Goal: Task Accomplishment & Management: Use online tool/utility

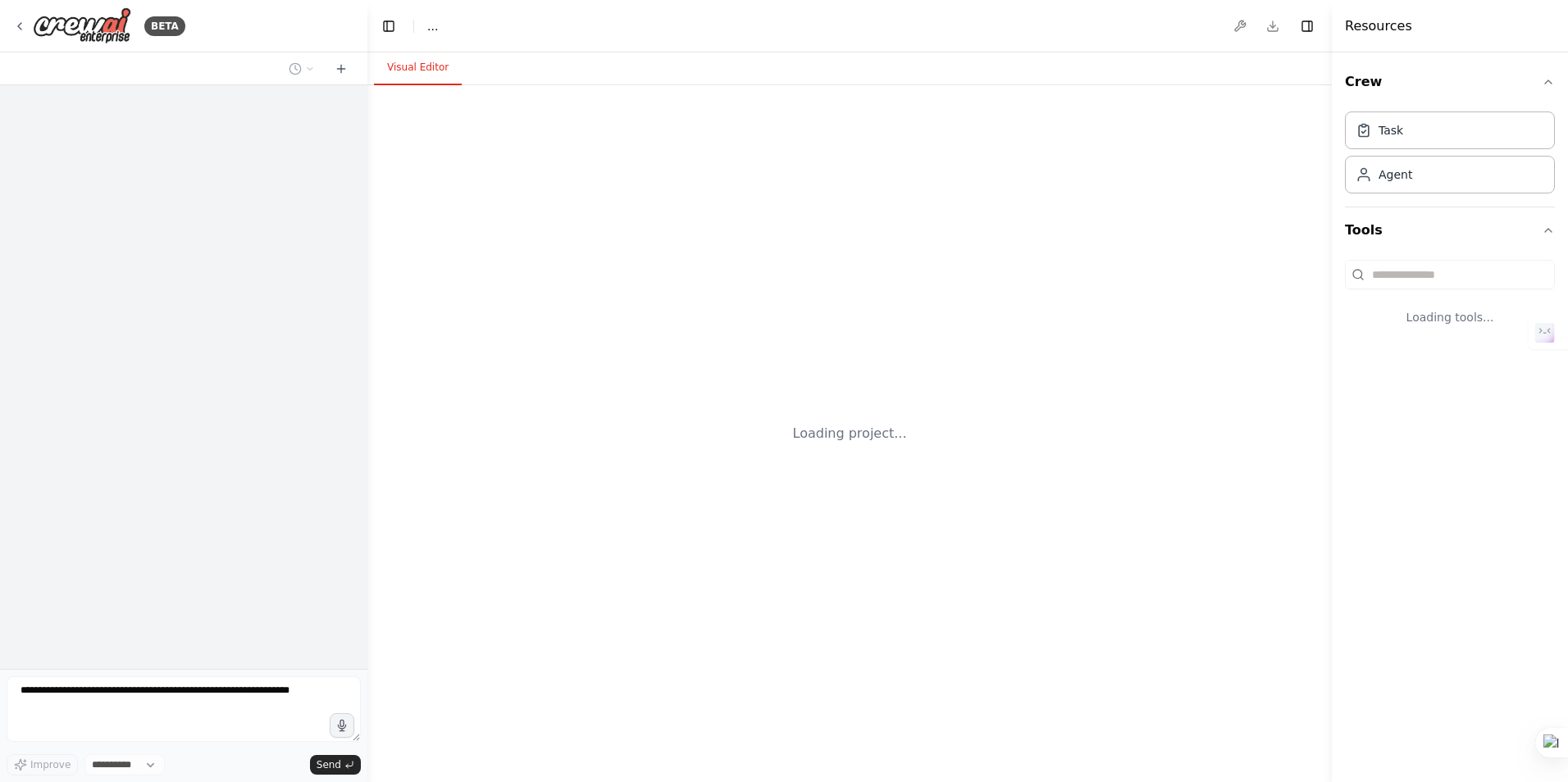
select select "****"
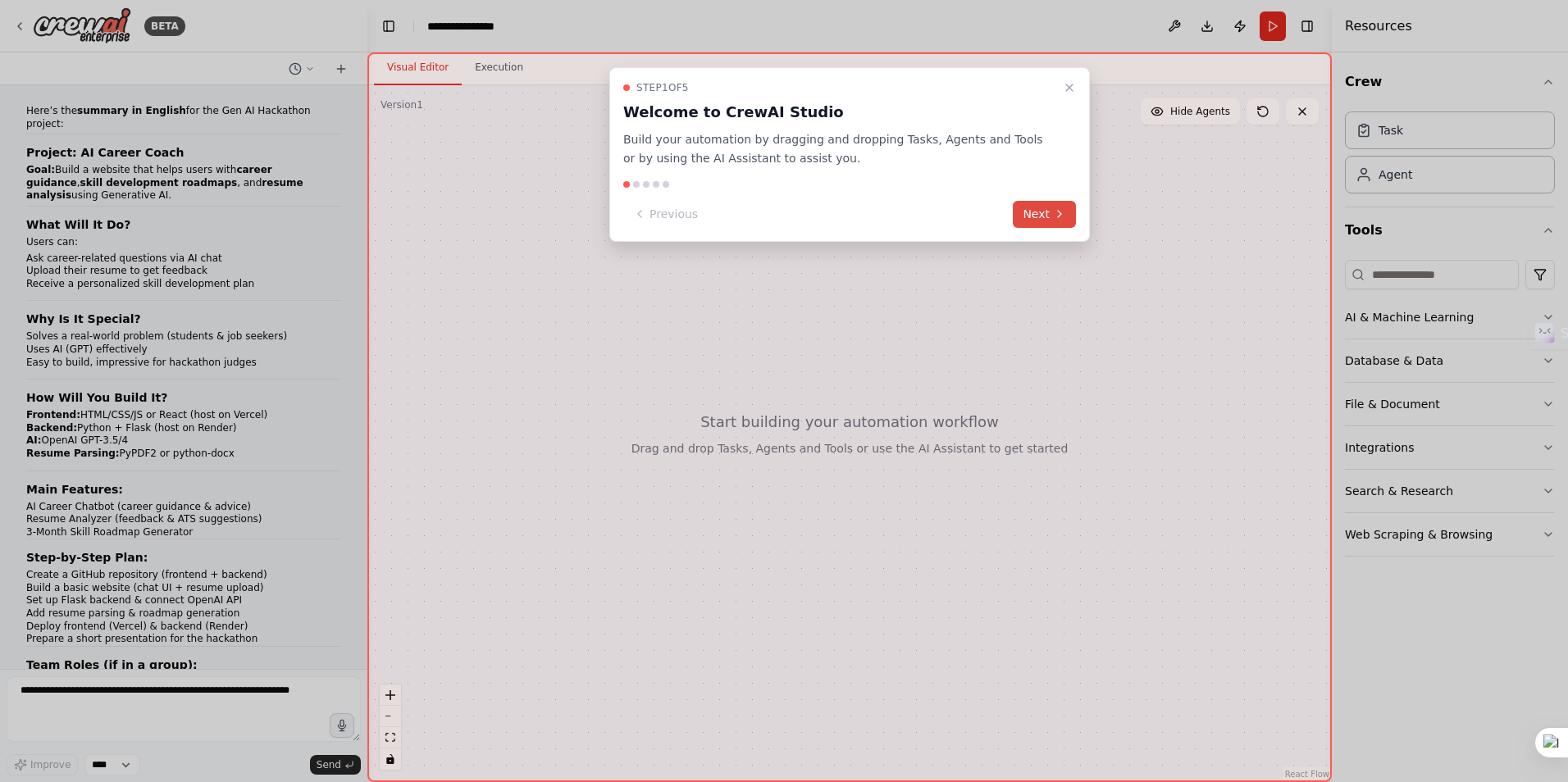
click at [1030, 210] on button "Next" at bounding box center [1044, 214] width 63 height 27
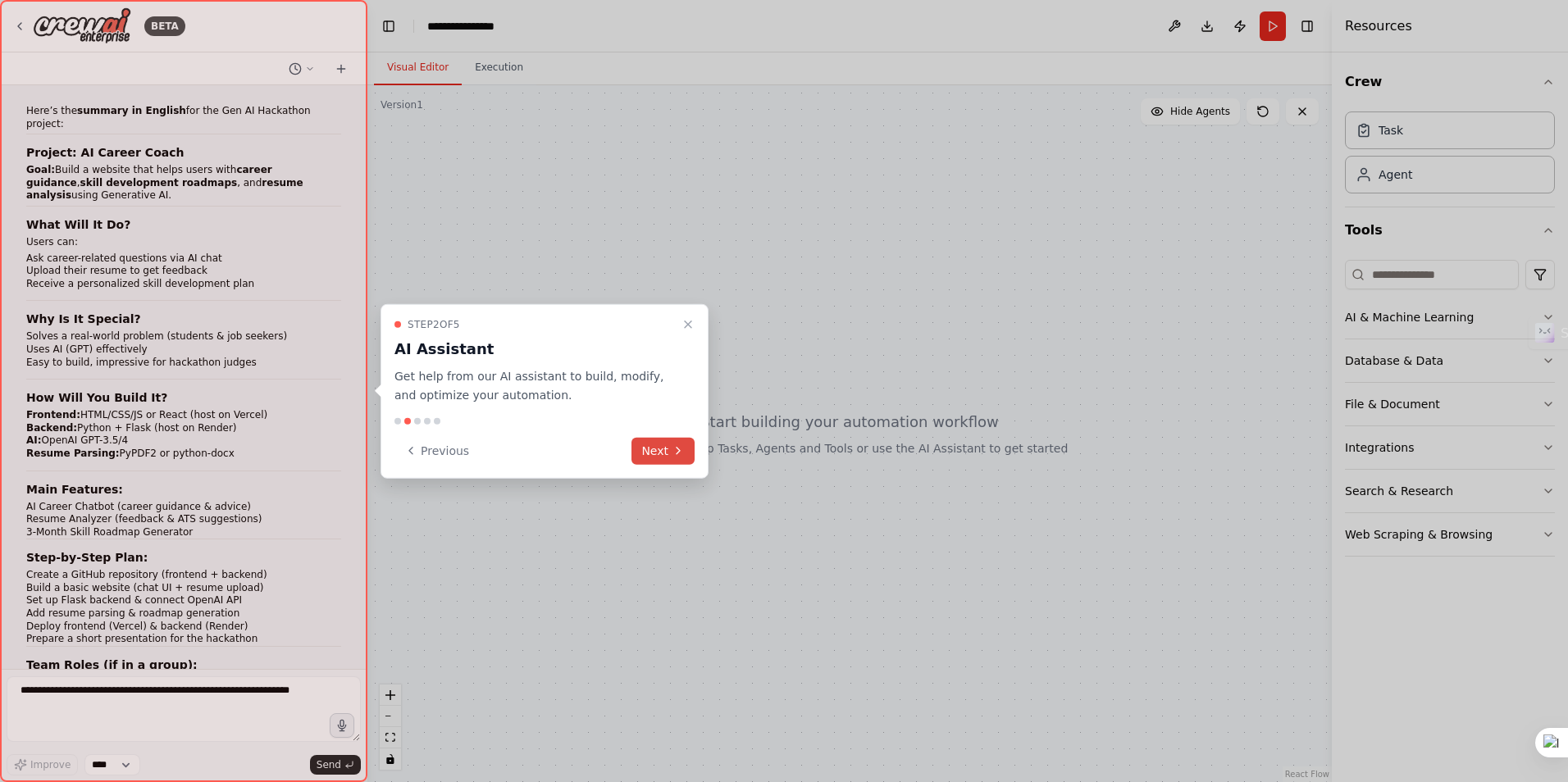
click at [655, 449] on button "Next" at bounding box center [663, 450] width 63 height 27
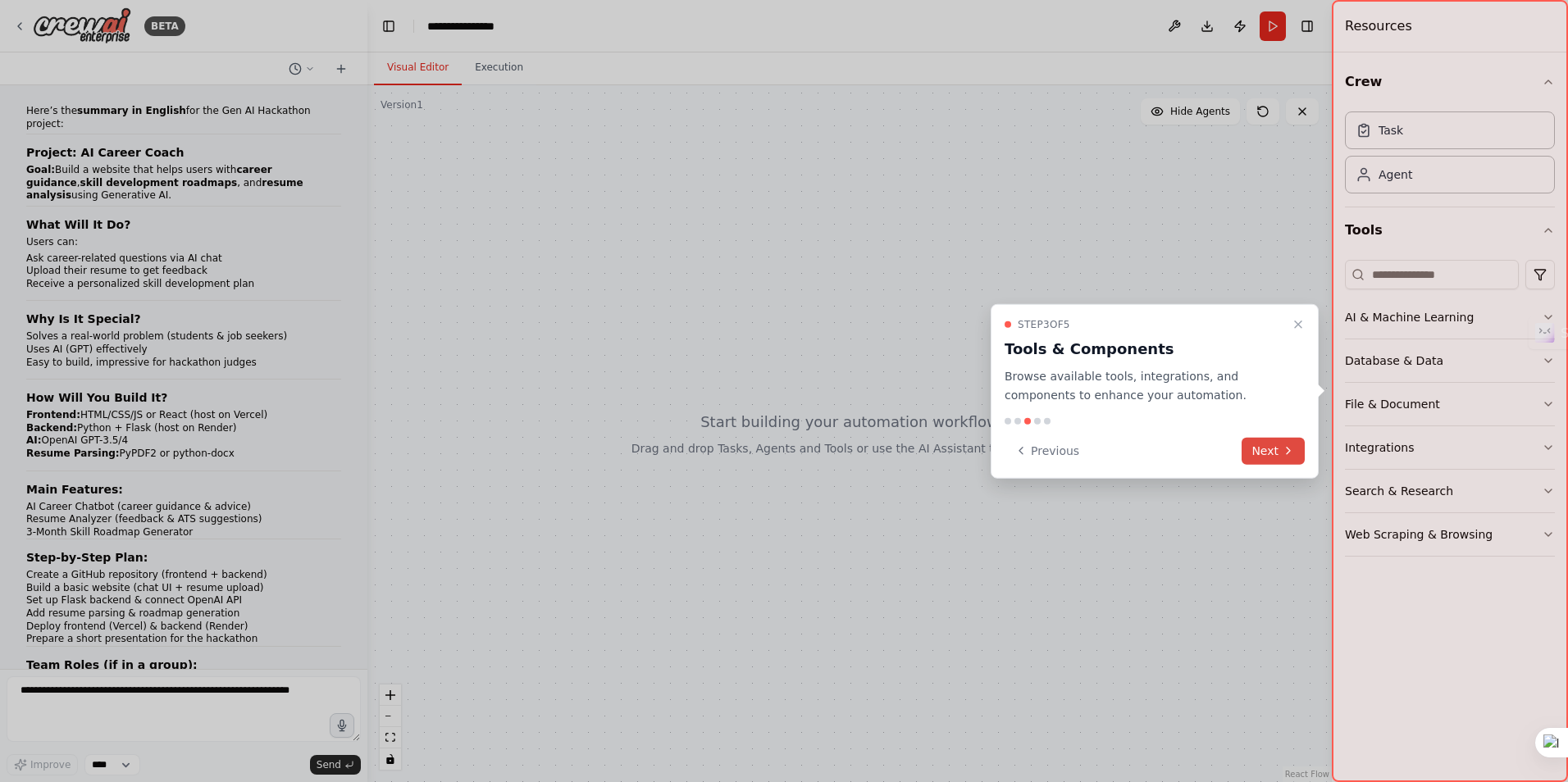
click at [1250, 449] on button "Next" at bounding box center [1273, 450] width 63 height 27
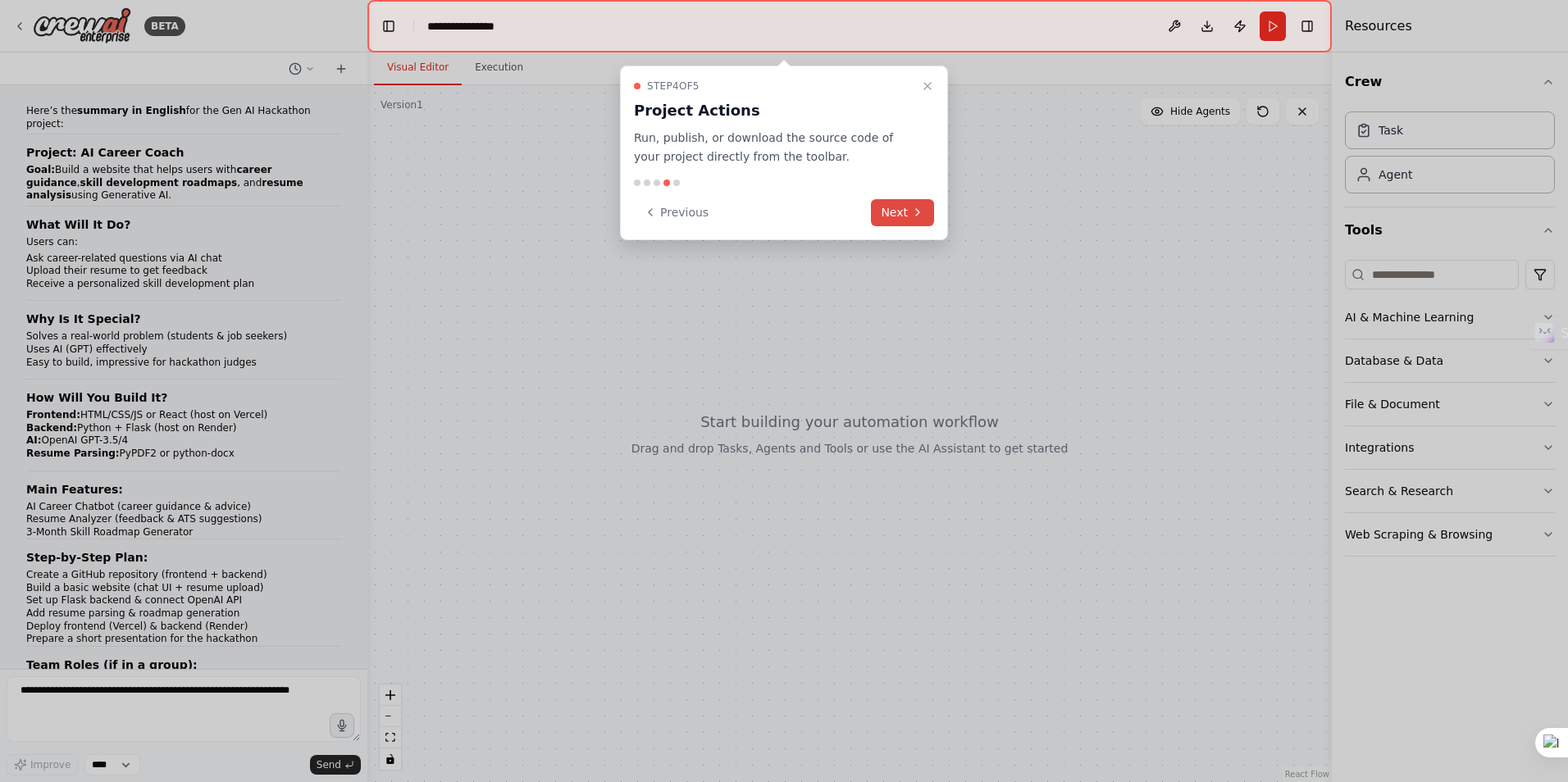
click at [904, 216] on button "Next" at bounding box center [902, 213] width 63 height 27
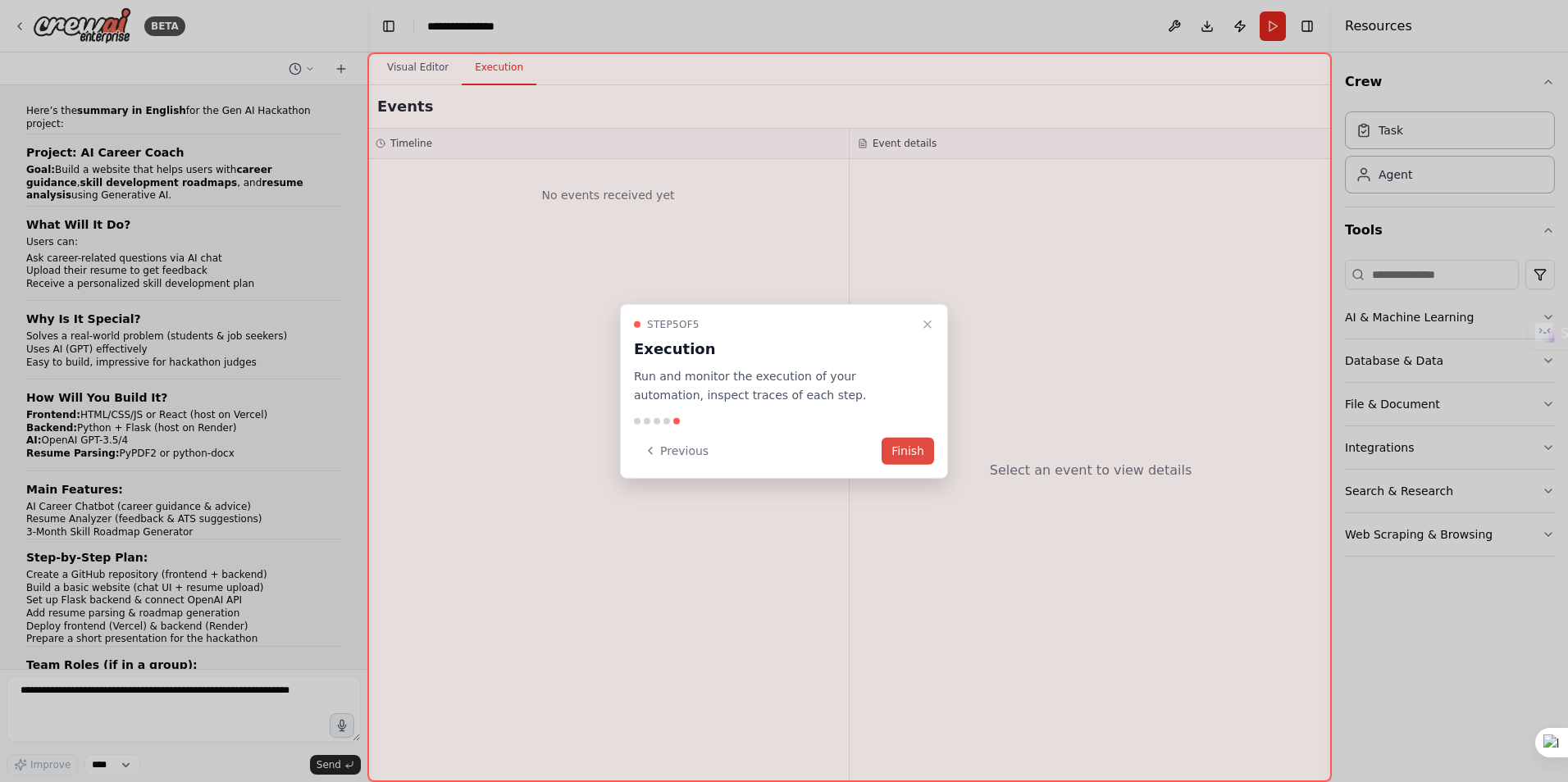
click at [911, 454] on button "Finish" at bounding box center [907, 450] width 53 height 27
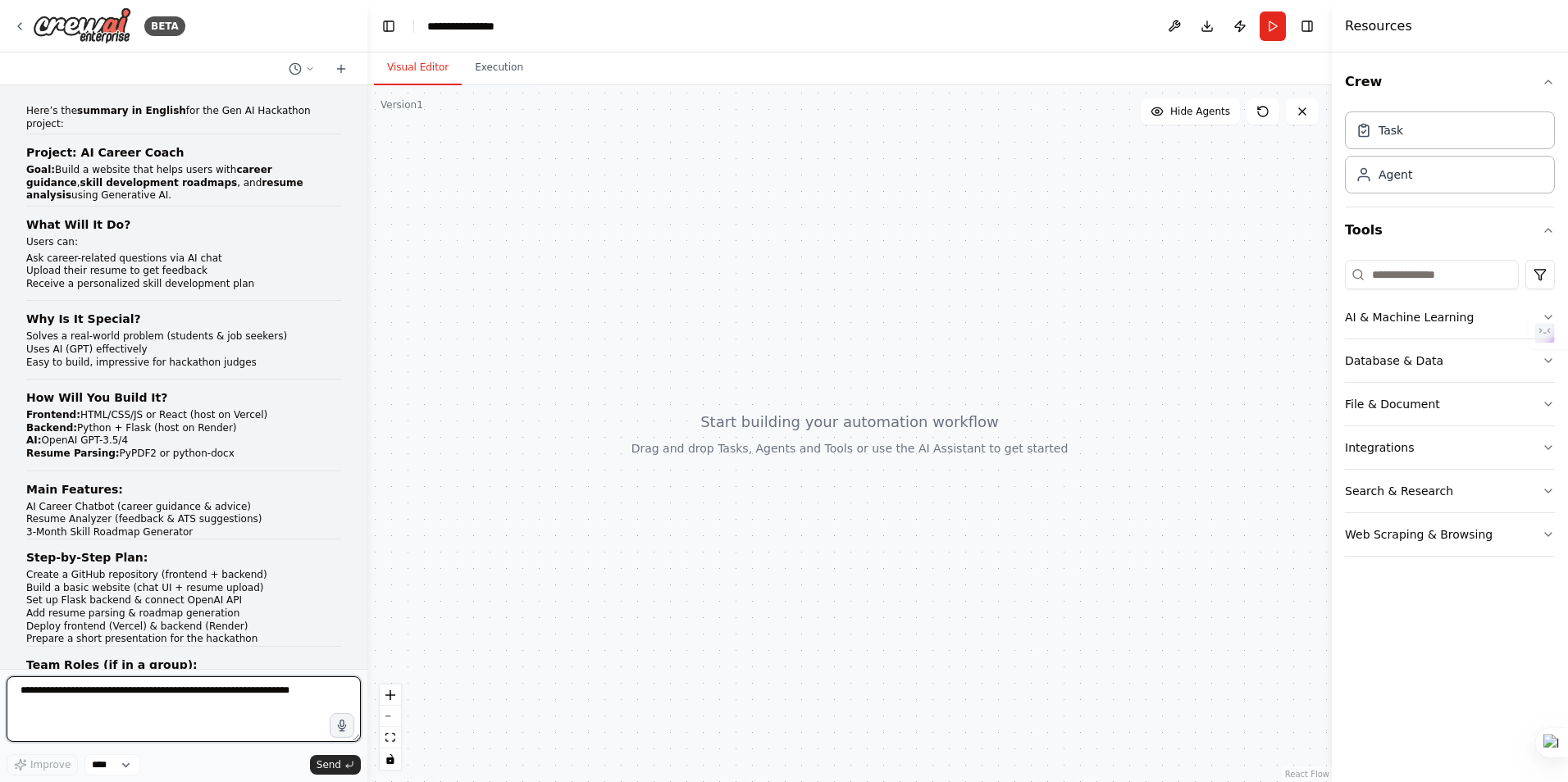
click at [130, 691] on textarea at bounding box center [183, 709] width 354 height 66
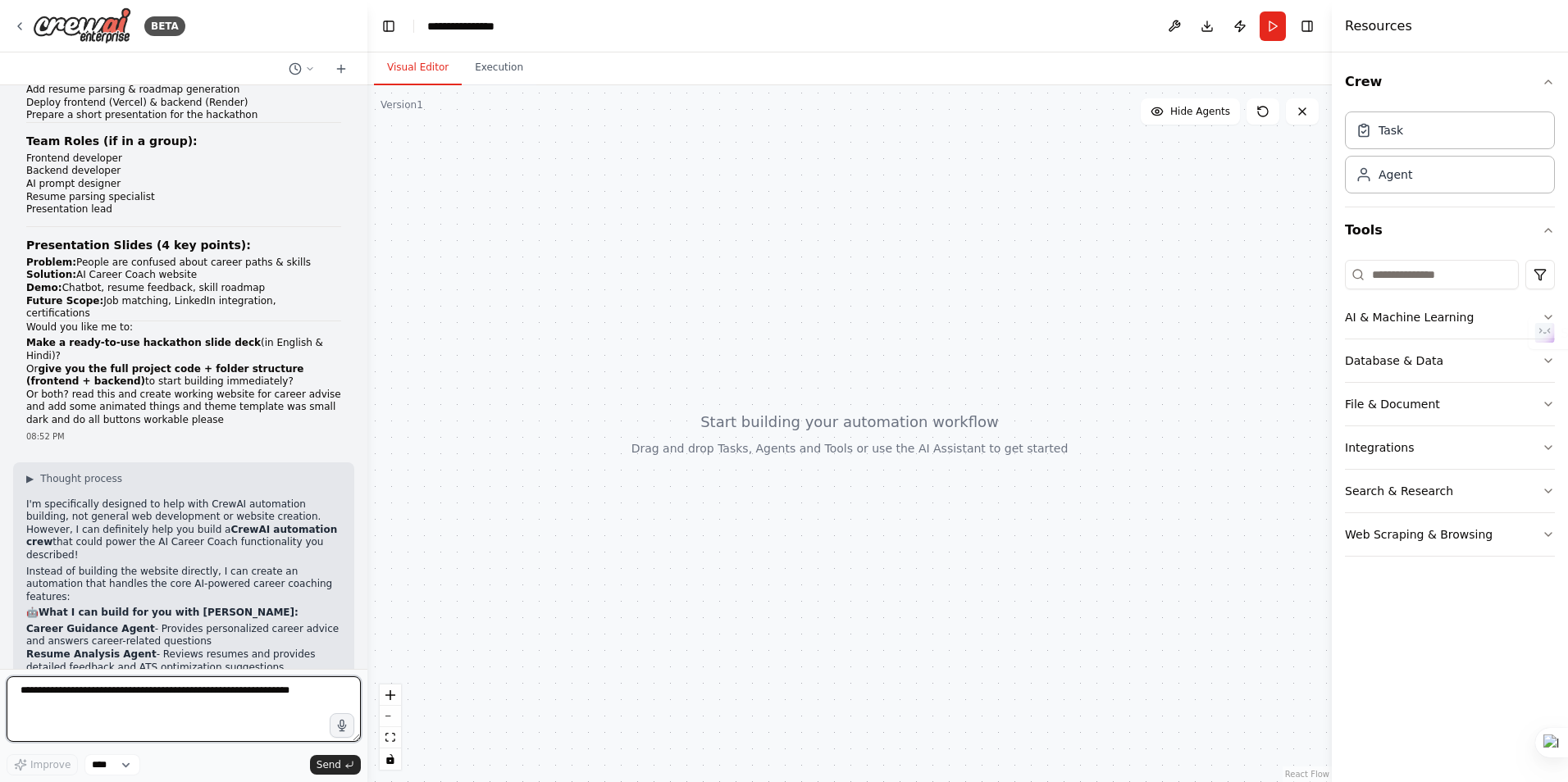
scroll to position [692, 0]
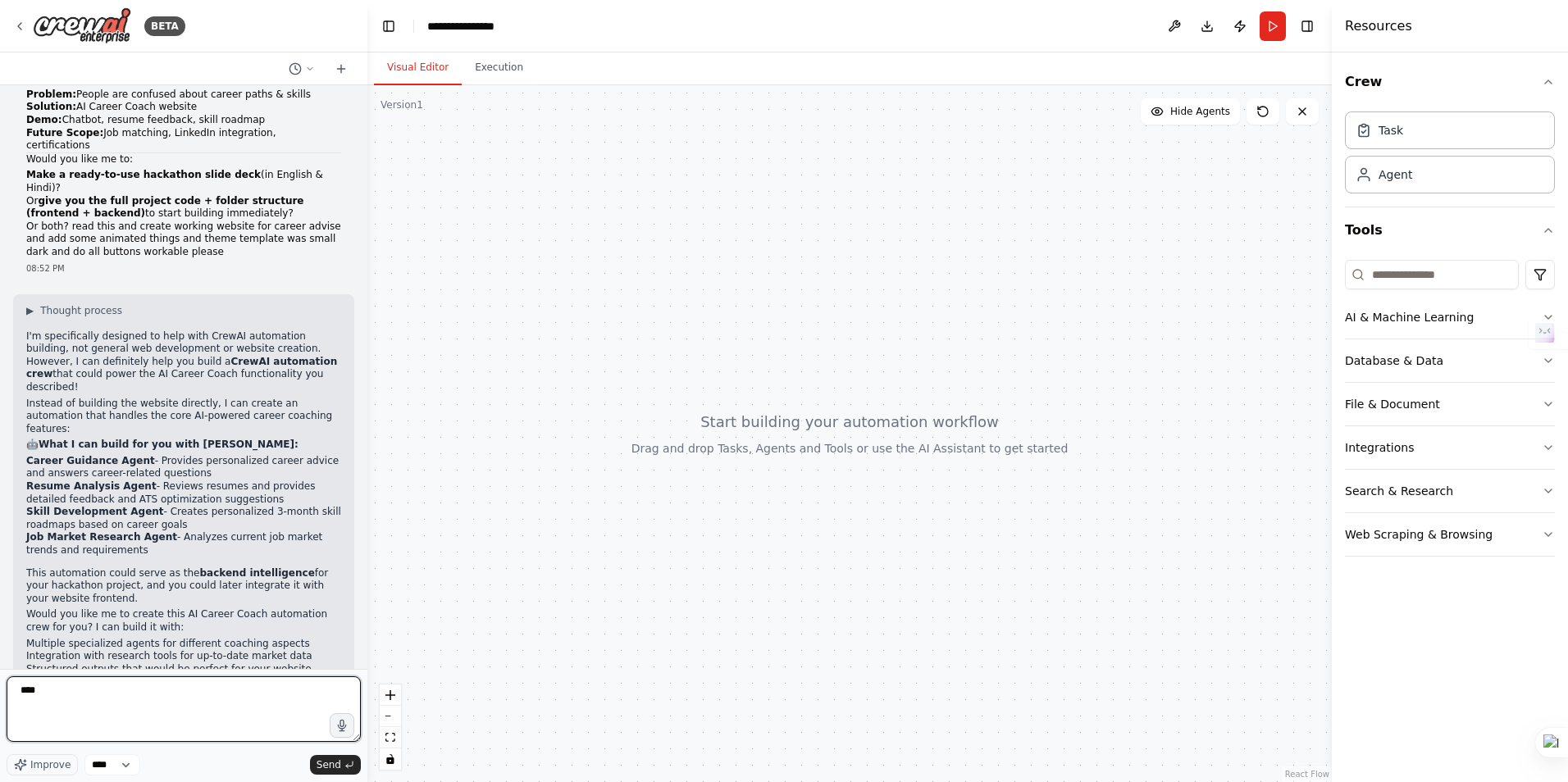
type textarea "*****"
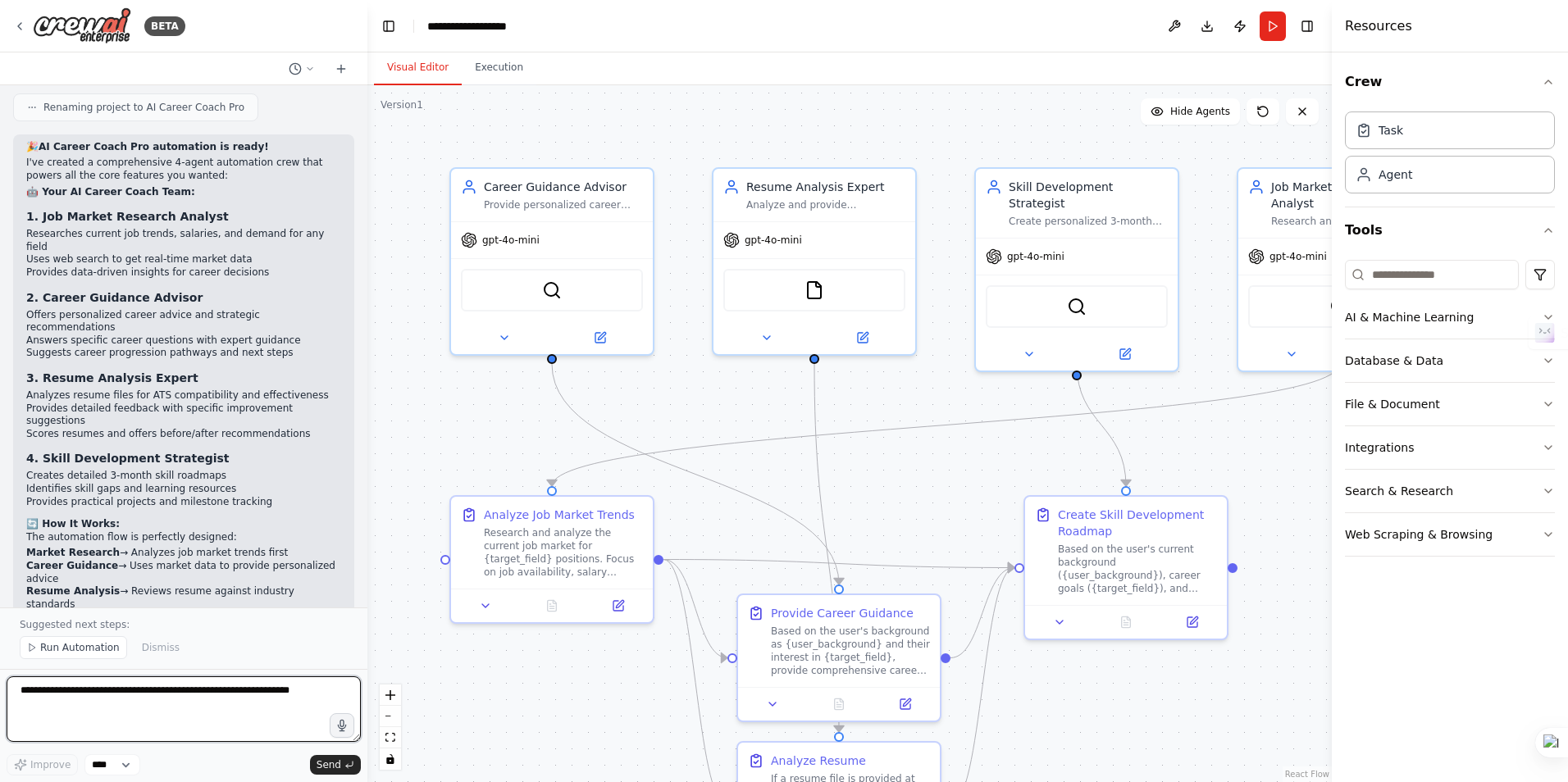
scroll to position [2685, 0]
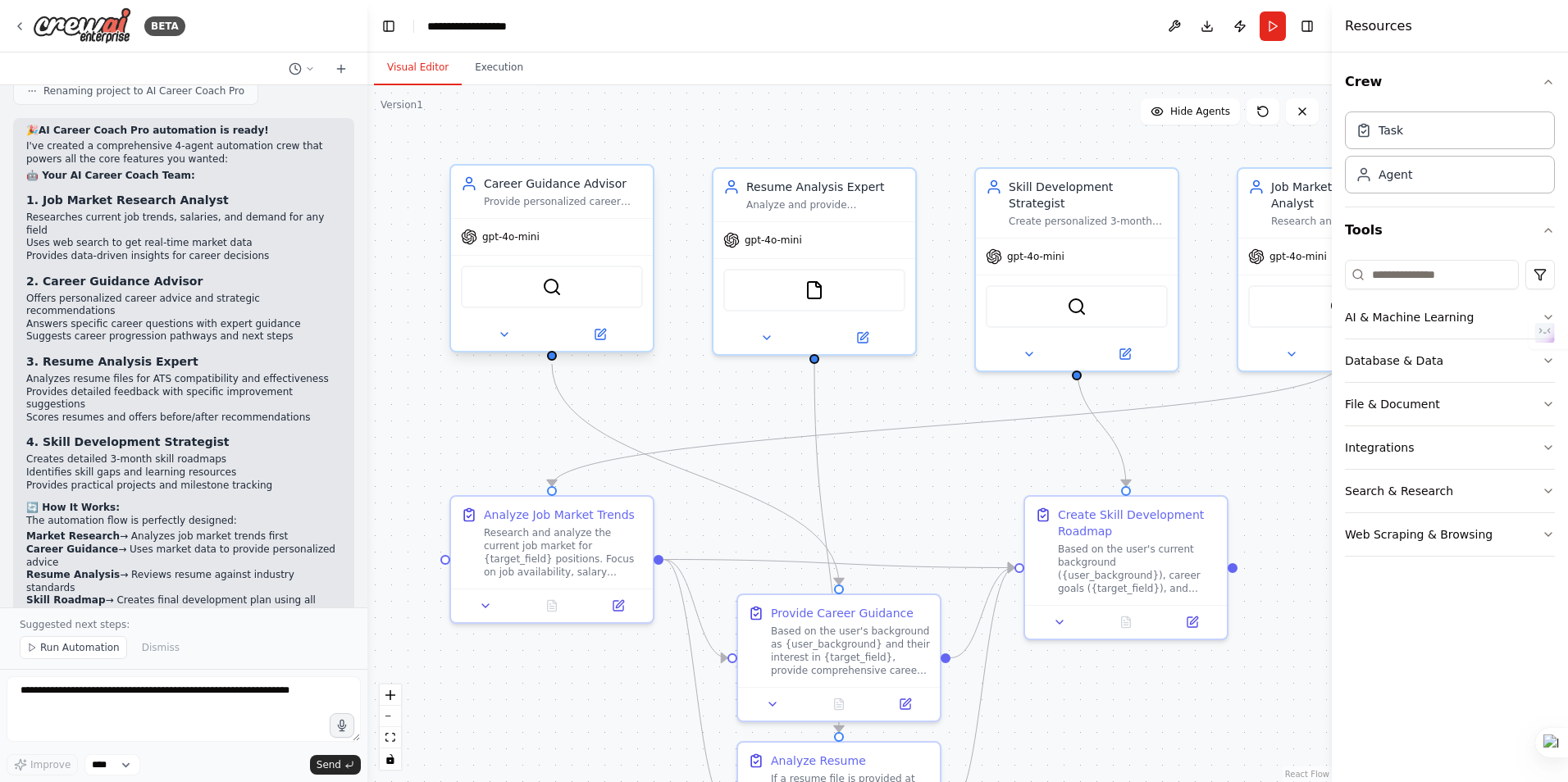
click at [570, 227] on div "gpt-4o-mini" at bounding box center [552, 236] width 202 height 36
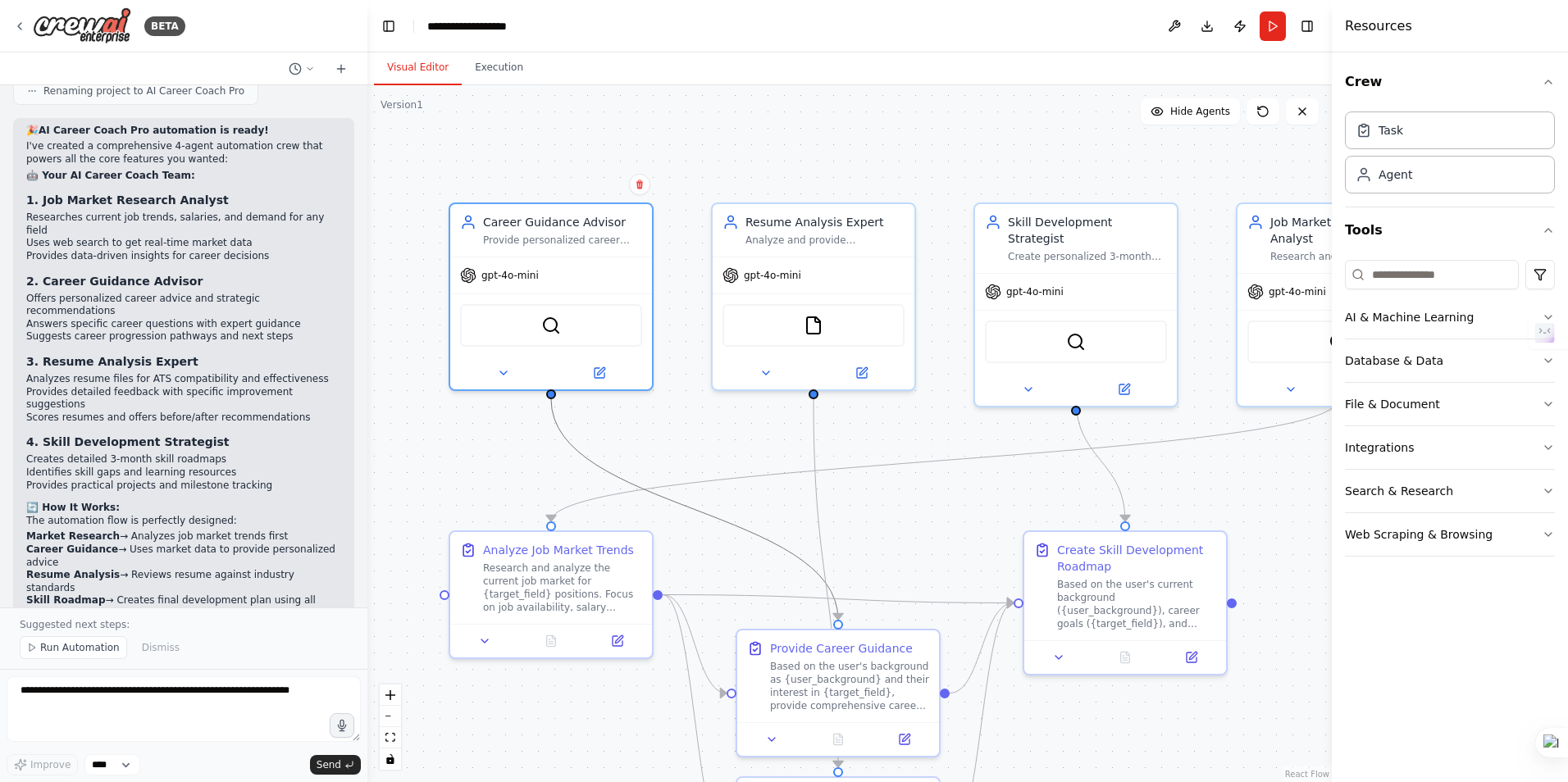
drag, startPoint x: 552, startPoint y: 363, endPoint x: 551, endPoint y: 399, distance: 36.0
click at [551, 399] on div ".deletable-edge-delete-btn { width: 20px; height: 20px; border: 0px solid #ffff…" at bounding box center [849, 434] width 964 height 697
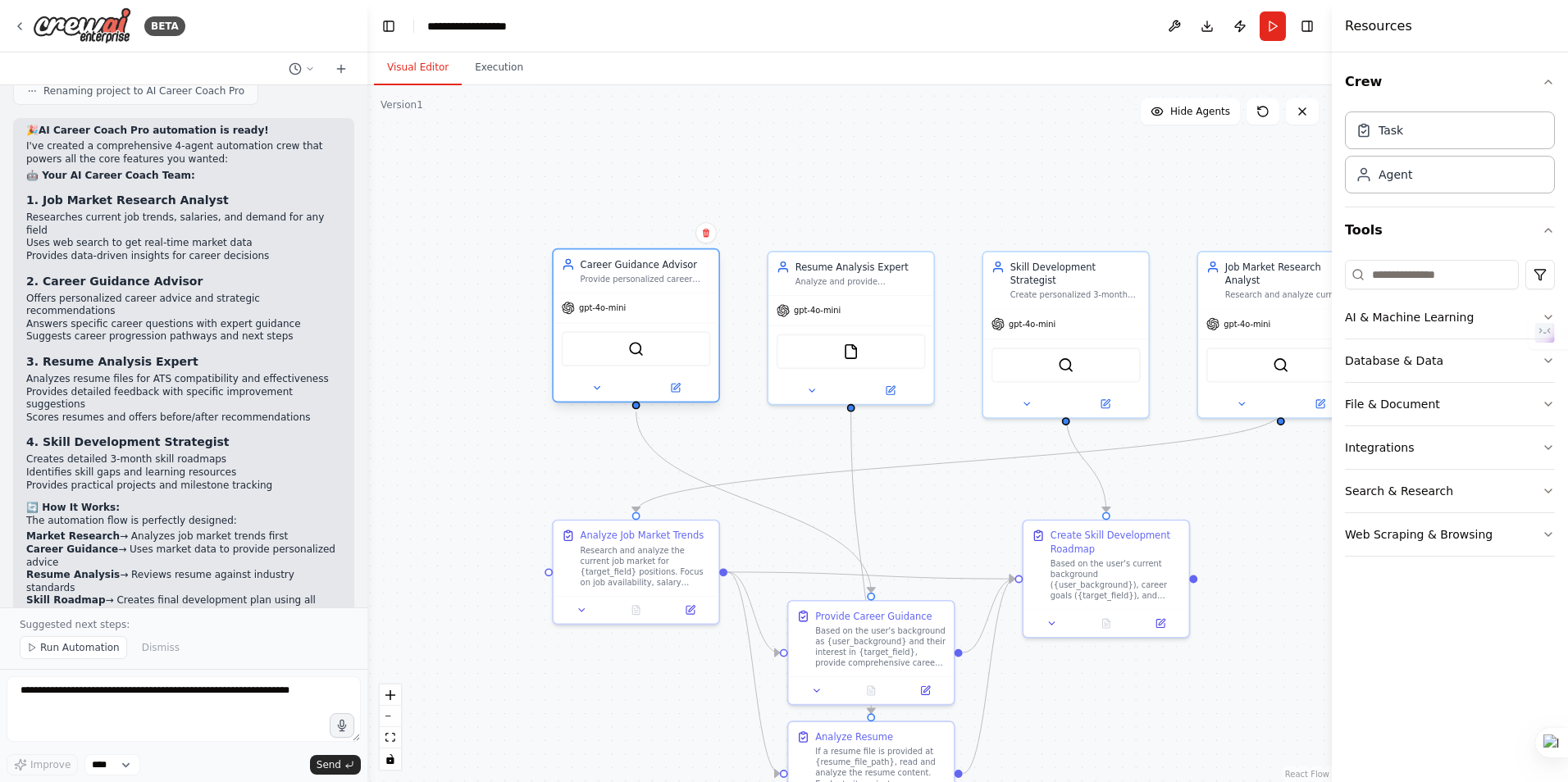
click at [648, 354] on div "SerperDevTool" at bounding box center [636, 348] width 149 height 35
click at [596, 395] on button at bounding box center [596, 388] width 76 height 17
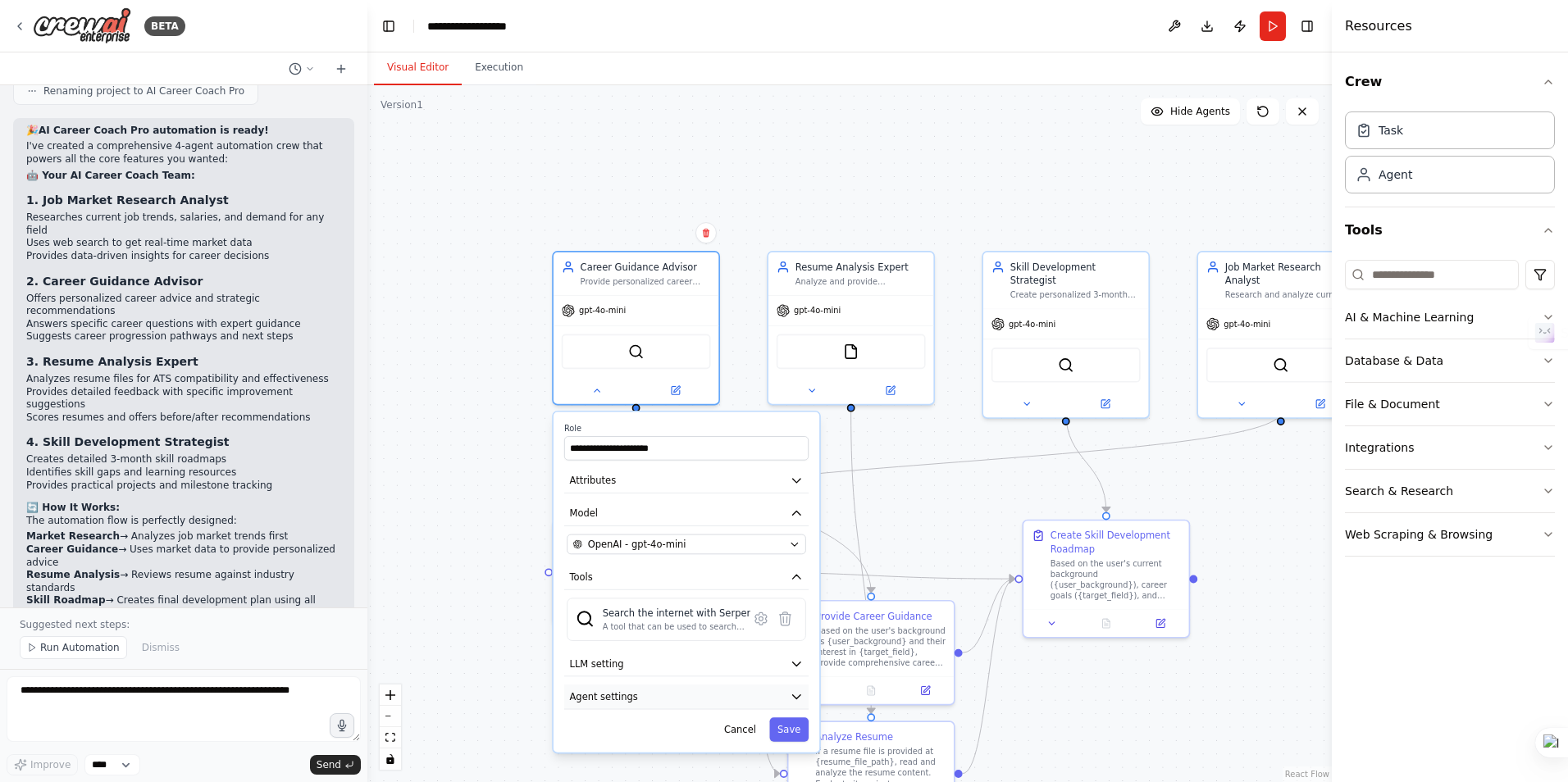
click at [800, 692] on icon "button" at bounding box center [797, 697] width 13 height 13
click at [792, 743] on div "Reasoning Reflect on a task and create a plan before execution" at bounding box center [686, 730] width 239 height 27
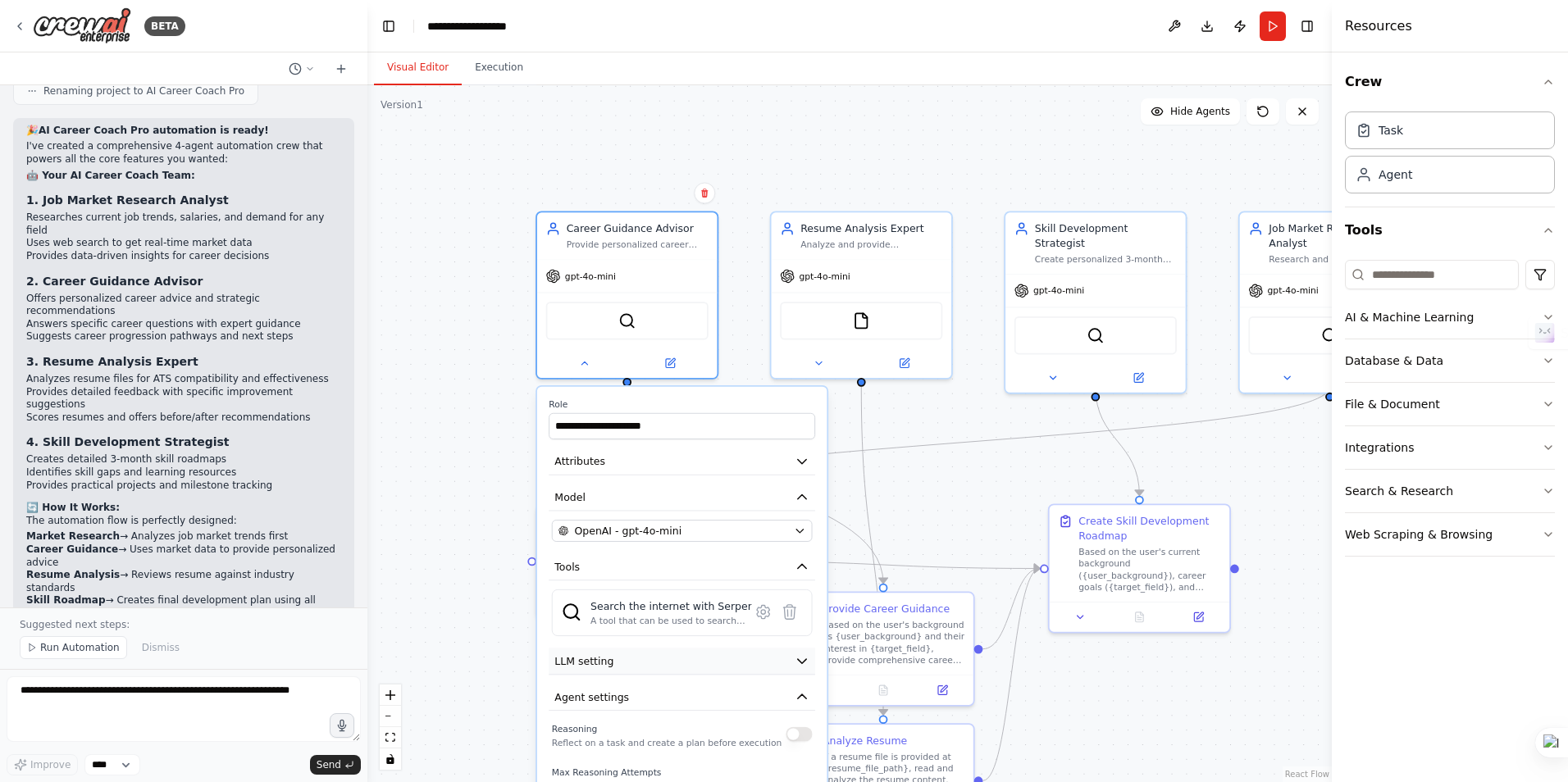
click at [800, 659] on icon "button" at bounding box center [802, 660] width 8 height 4
click at [807, 709] on span at bounding box center [806, 704] width 12 height 12
click at [798, 659] on icon "button" at bounding box center [802, 661] width 15 height 15
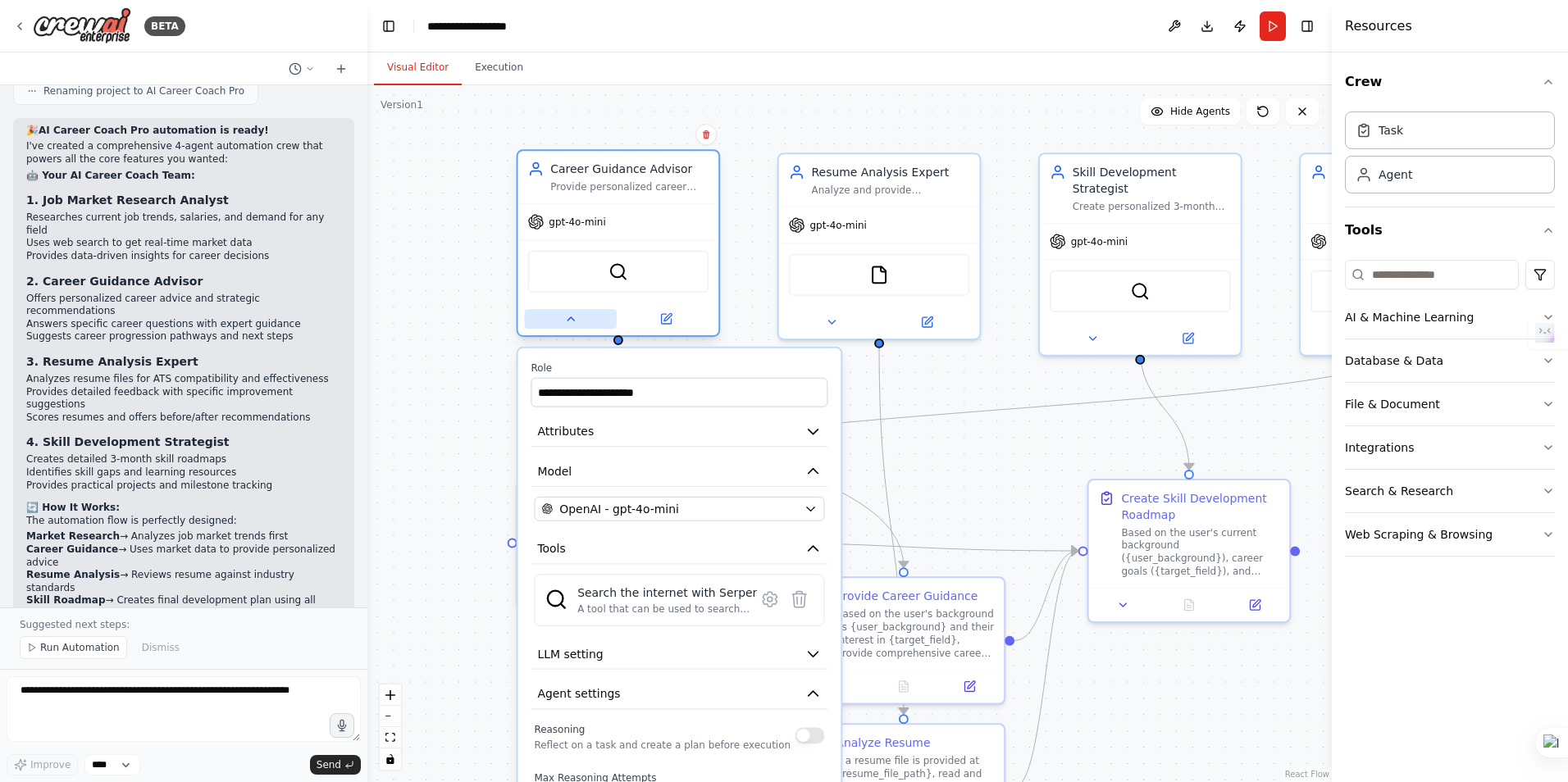
click at [566, 320] on icon at bounding box center [570, 319] width 13 height 13
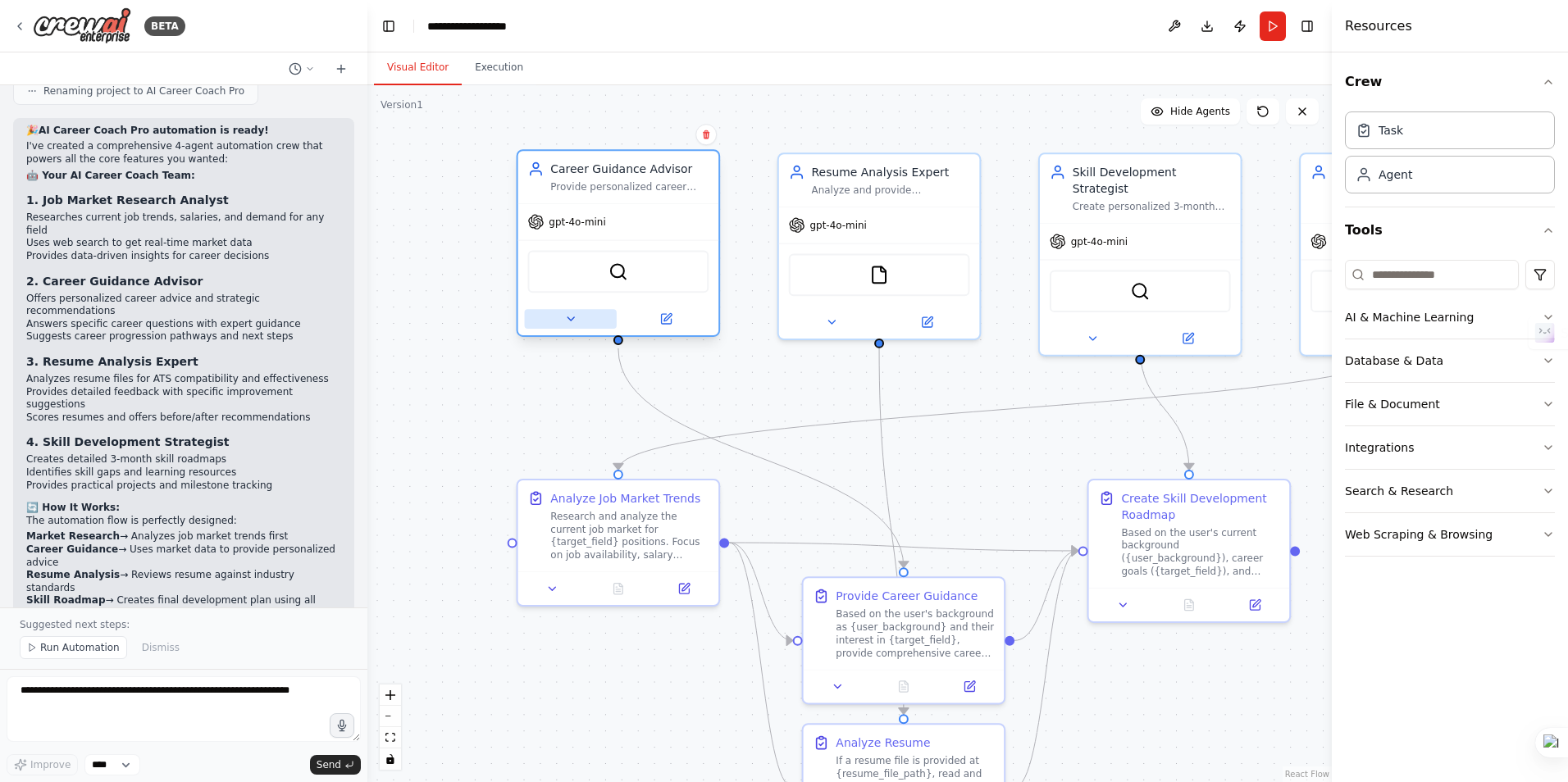
click at [566, 320] on icon at bounding box center [570, 319] width 13 height 13
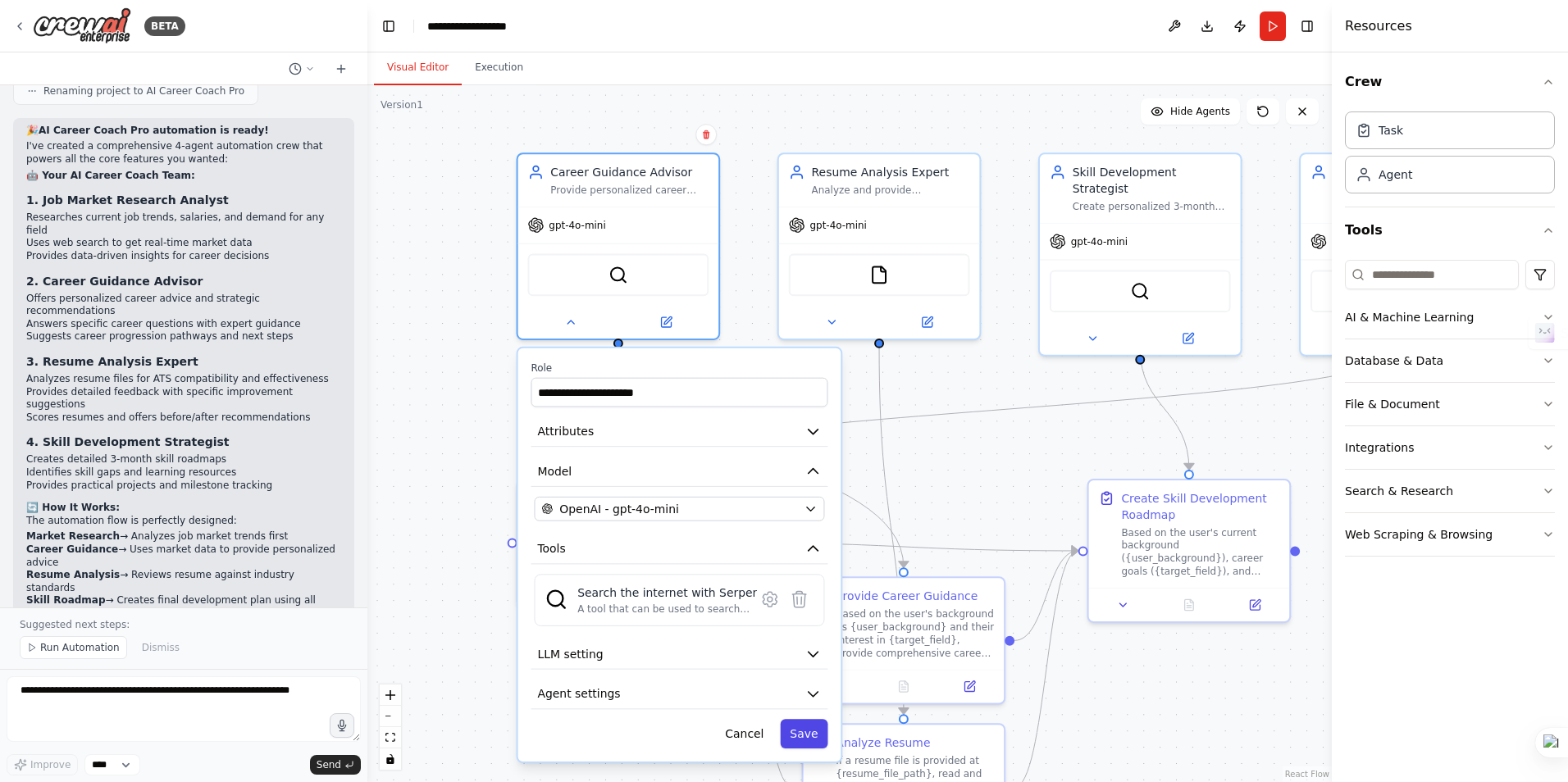
click at [807, 733] on button "Save" at bounding box center [803, 733] width 48 height 29
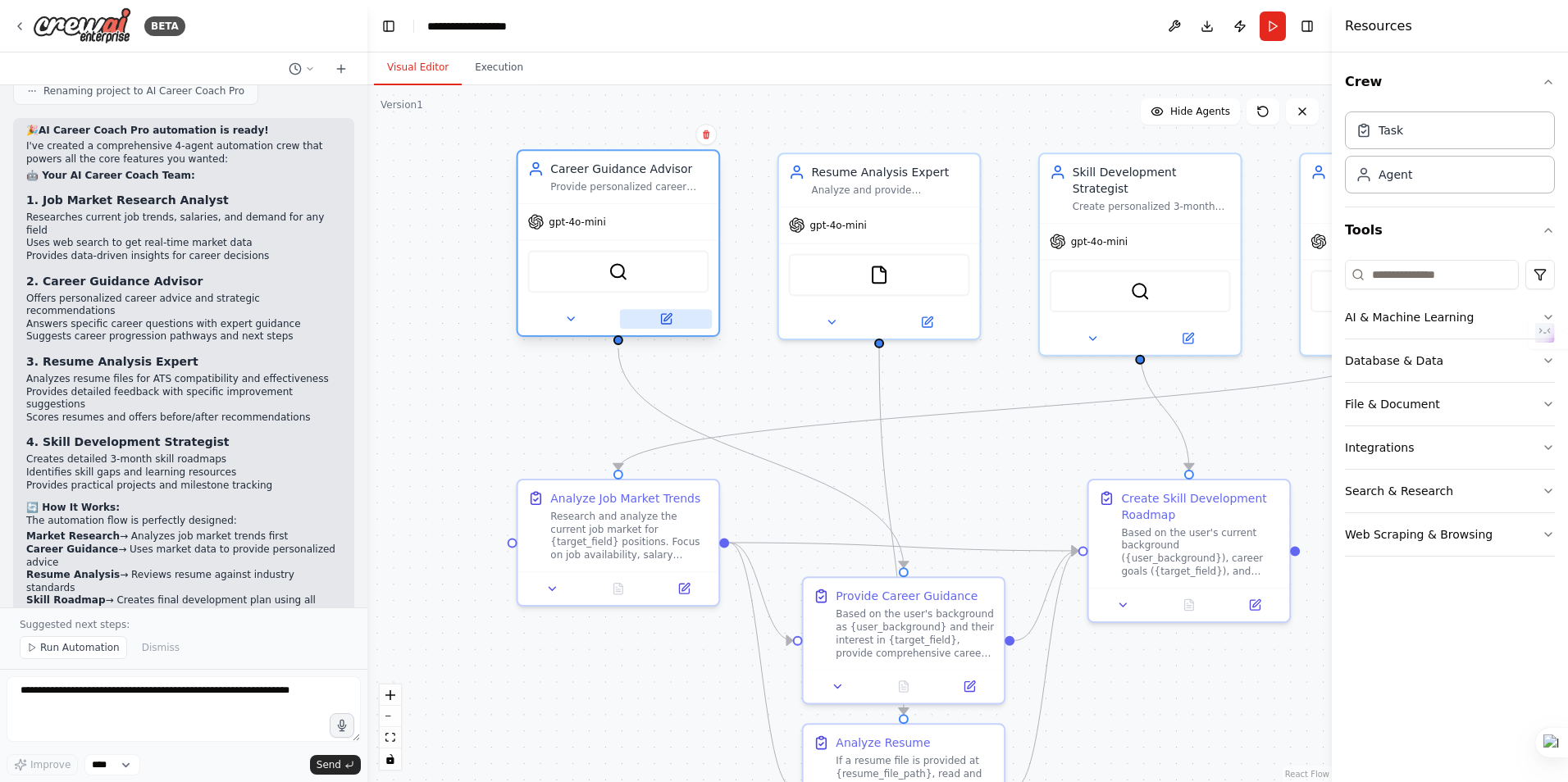
click at [666, 319] on icon at bounding box center [666, 317] width 8 height 8
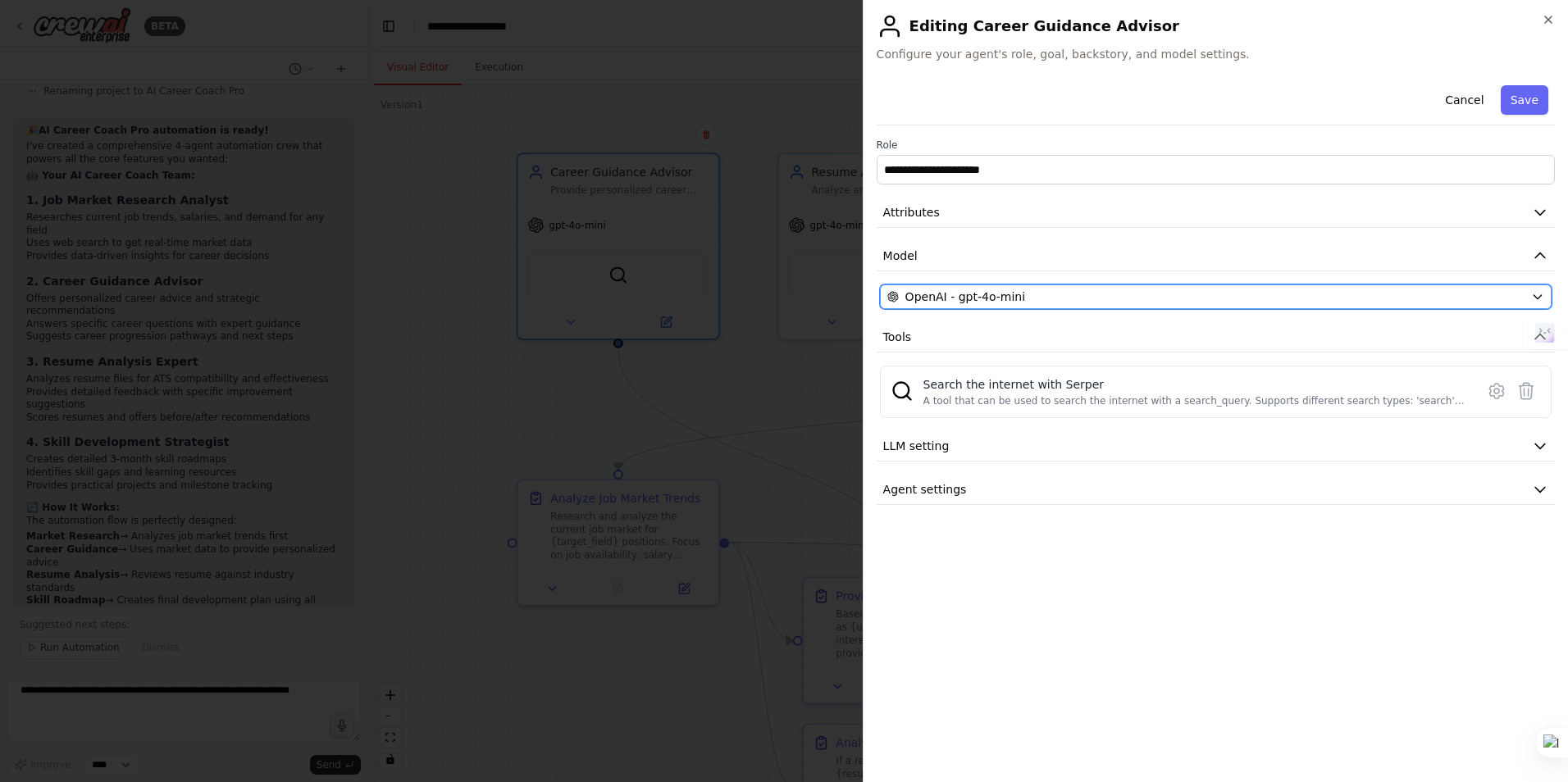
click at [1422, 298] on div "OpenAI - gpt-4o-mini" at bounding box center [1206, 297] width 637 height 17
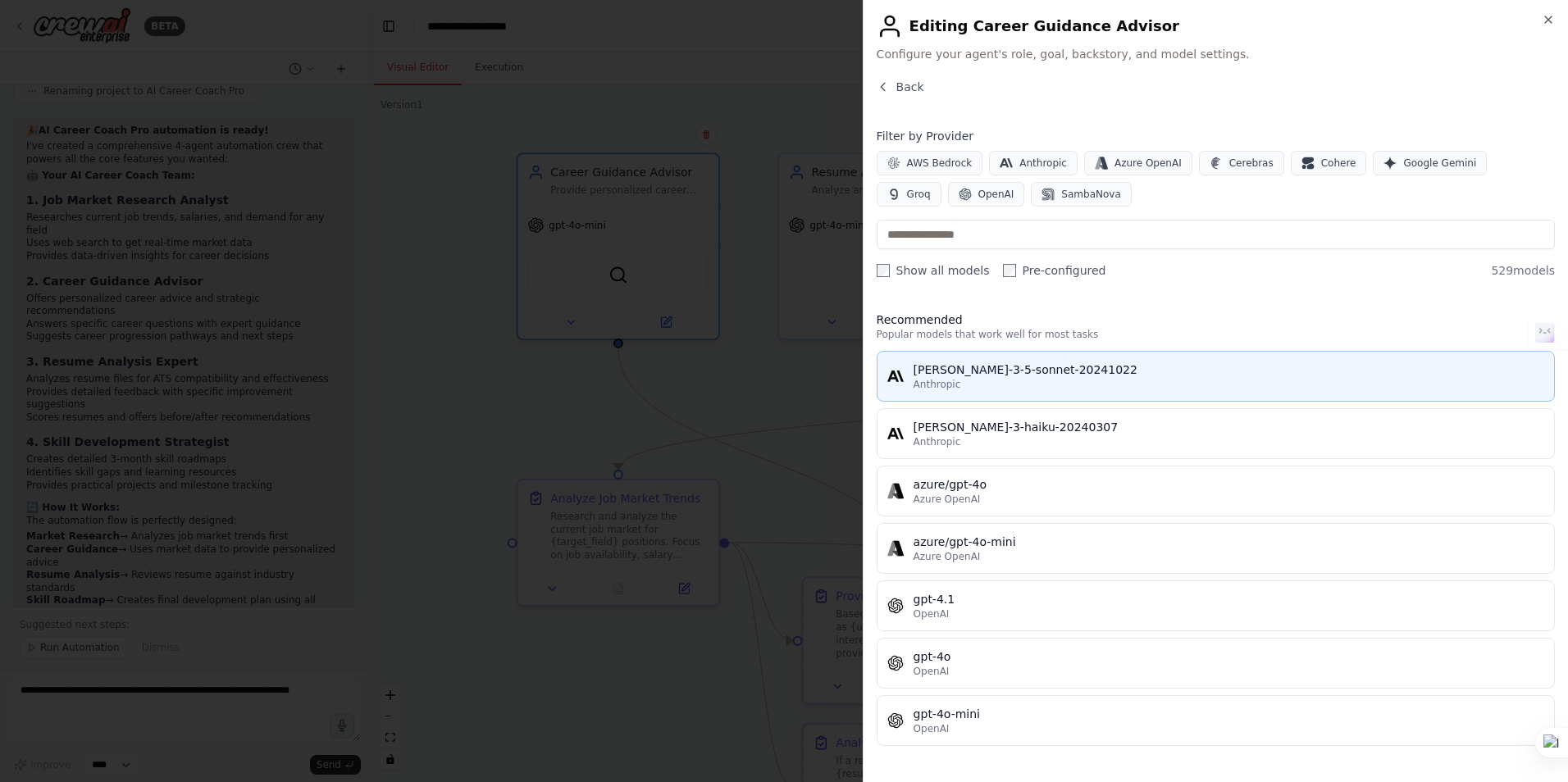
click at [1134, 368] on div "[PERSON_NAME]-3-5-sonnet-20241022" at bounding box center [1229, 370] width 631 height 17
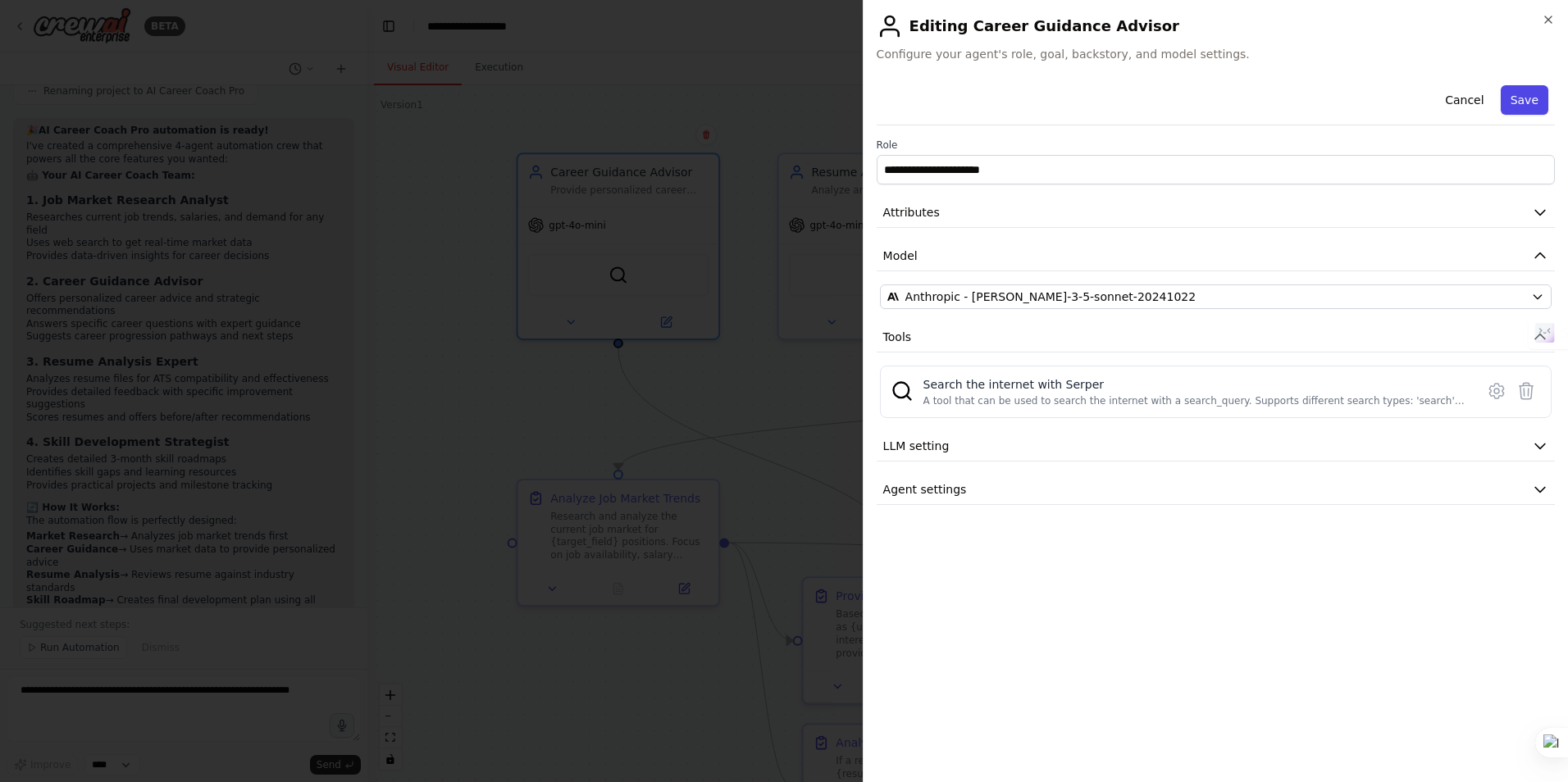
click at [1524, 100] on button "Save" at bounding box center [1524, 99] width 48 height 29
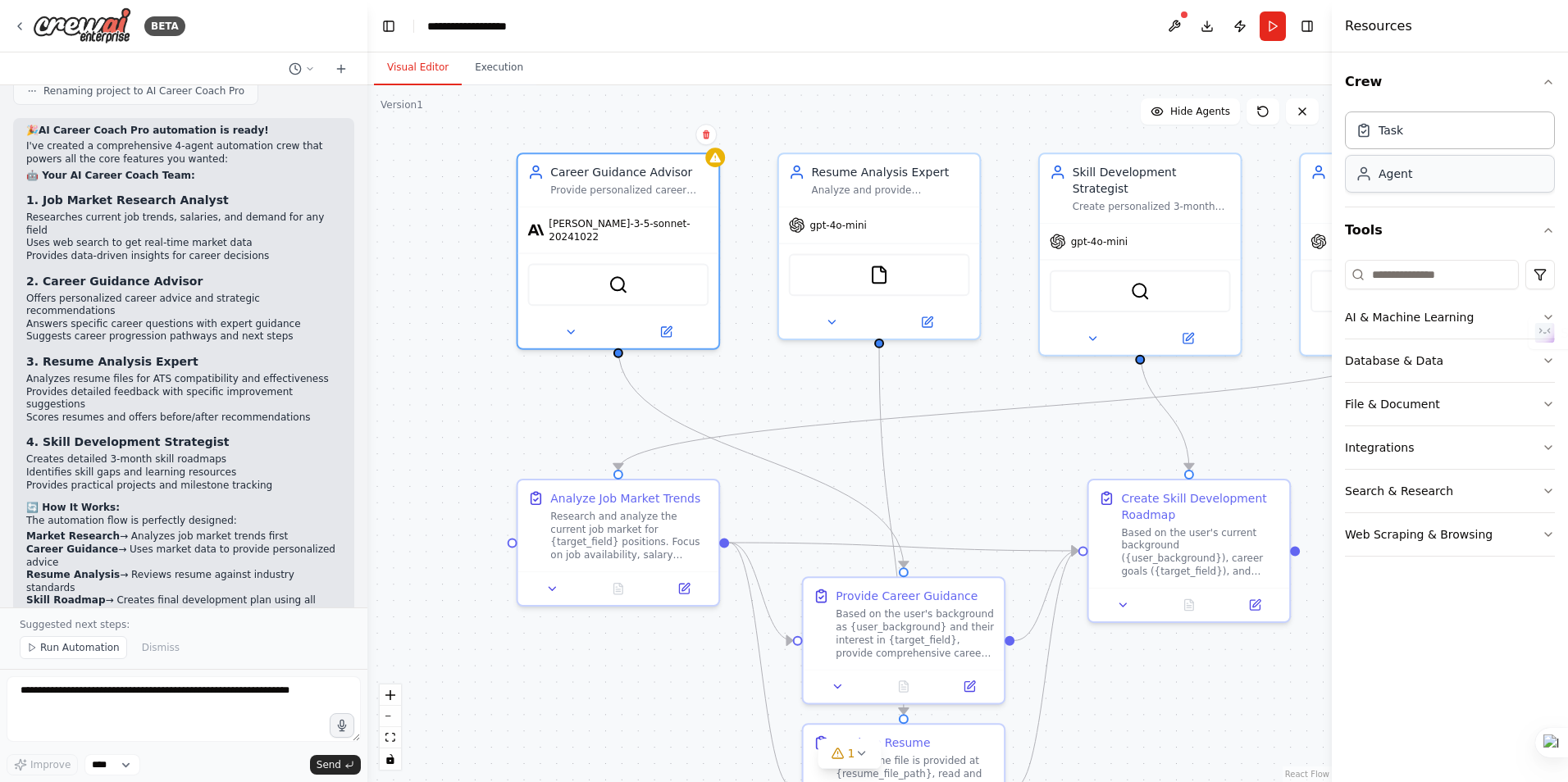
click at [1481, 178] on div "Agent" at bounding box center [1450, 173] width 210 height 38
click at [1450, 309] on button "AI & Machine Learning" at bounding box center [1450, 317] width 210 height 43
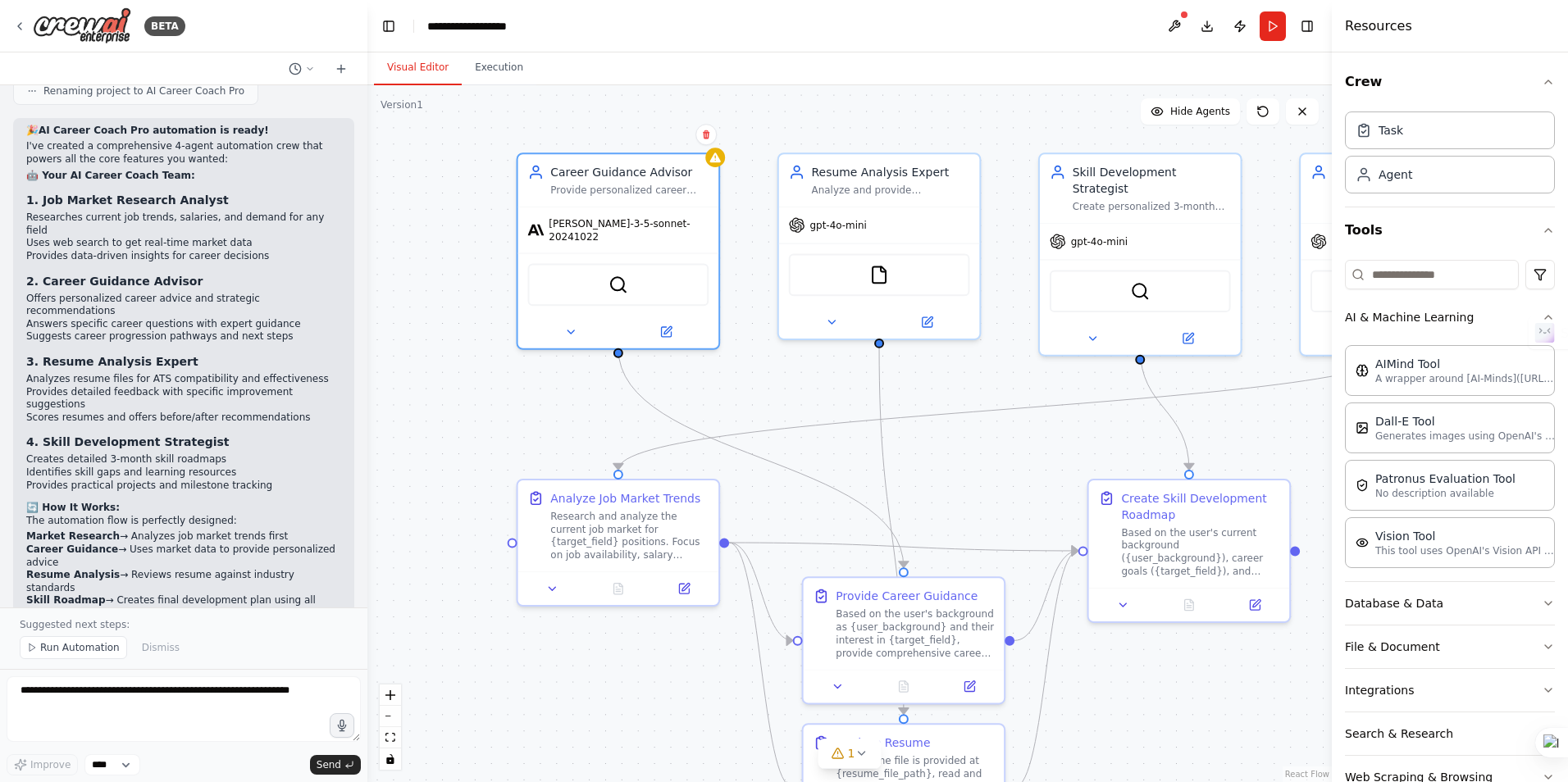
drag, startPoint x: 1437, startPoint y: 446, endPoint x: 1419, endPoint y: 457, distance: 21.1
click at [1419, 457] on div "AIMind Tool A wrapper around [AI-Minds]([URL][DOMAIN_NAME]). Useful for when yo…" at bounding box center [1450, 453] width 210 height 229
drag, startPoint x: 1083, startPoint y: 549, endPoint x: 1066, endPoint y: 553, distance: 17.5
click at [1066, 553] on div ".deletable-edge-delete-btn { width: 20px; height: 20px; border: 0px solid #ffff…" at bounding box center [913, 418] width 958 height 693
click at [1012, 643] on div ".deletable-edge-delete-btn { width: 20px; height: 20px; border: 0px solid #ffff…" at bounding box center [849, 434] width 964 height 697
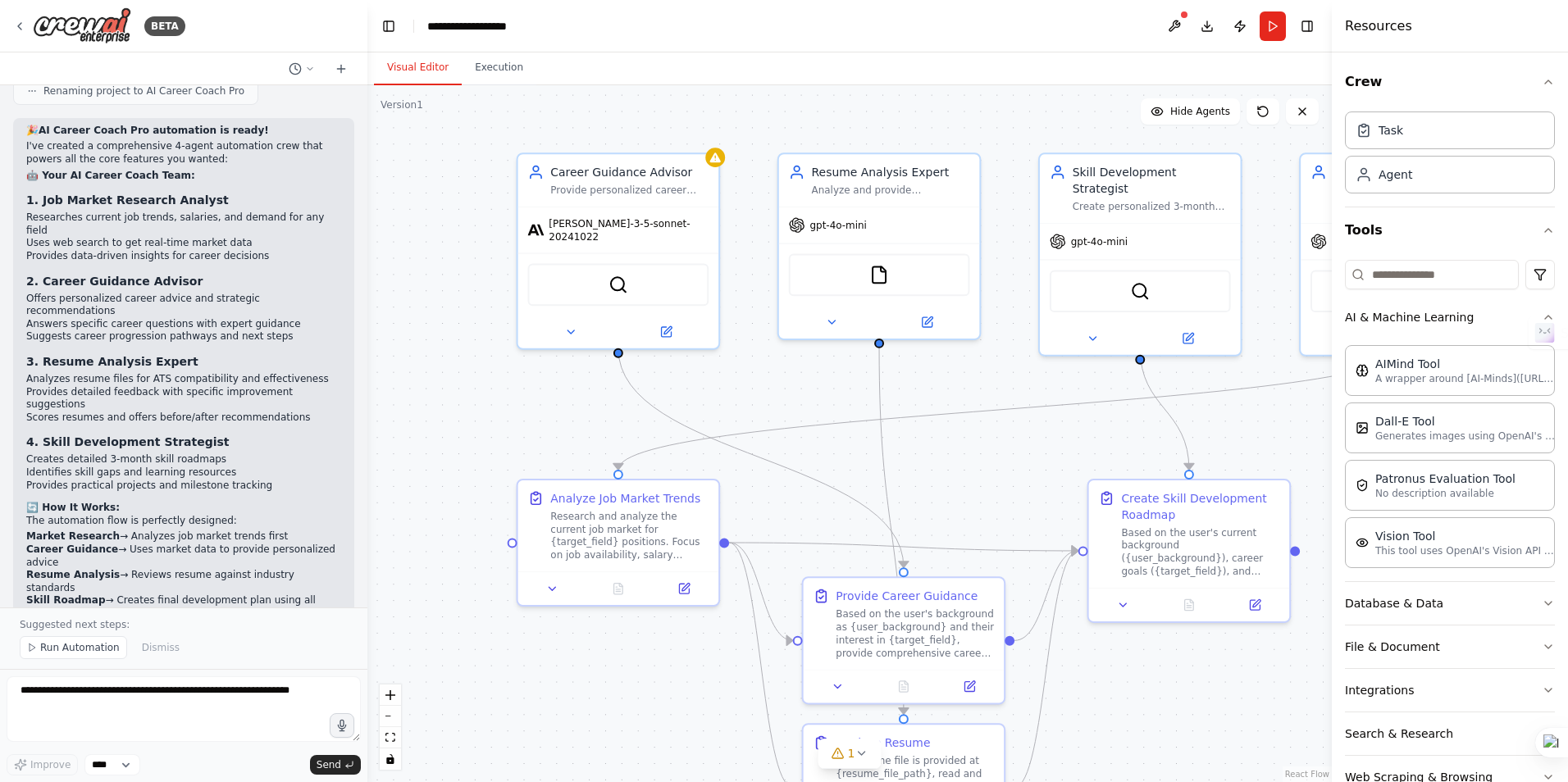
drag, startPoint x: 1012, startPoint y: 643, endPoint x: 962, endPoint y: 457, distance: 192.6
click at [962, 457] on div ".deletable-edge-delete-btn { width: 20px; height: 20px; border: 0px solid #ffff…" at bounding box center [849, 434] width 964 height 697
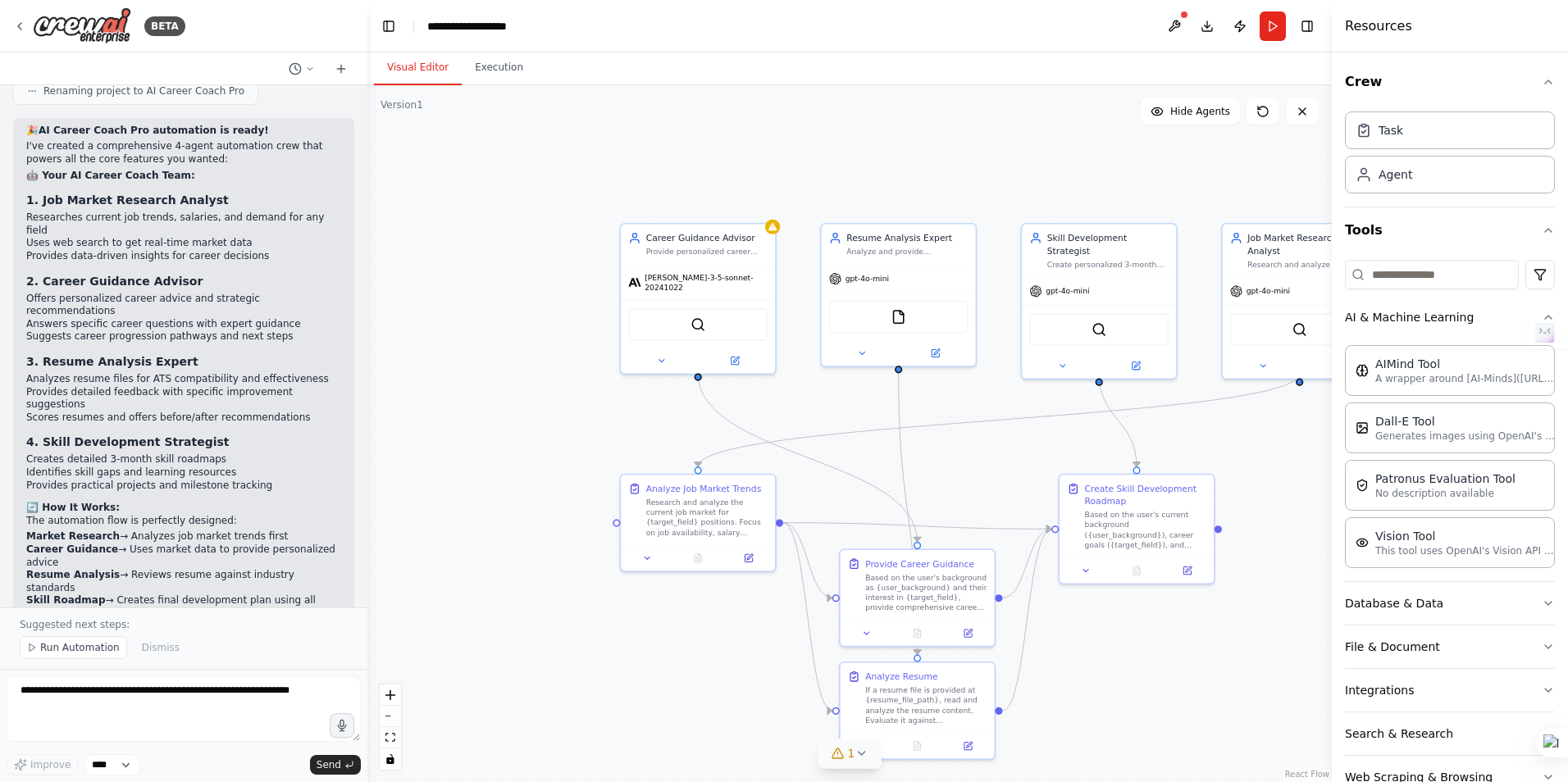
click at [861, 753] on icon at bounding box center [861, 753] width 7 height 3
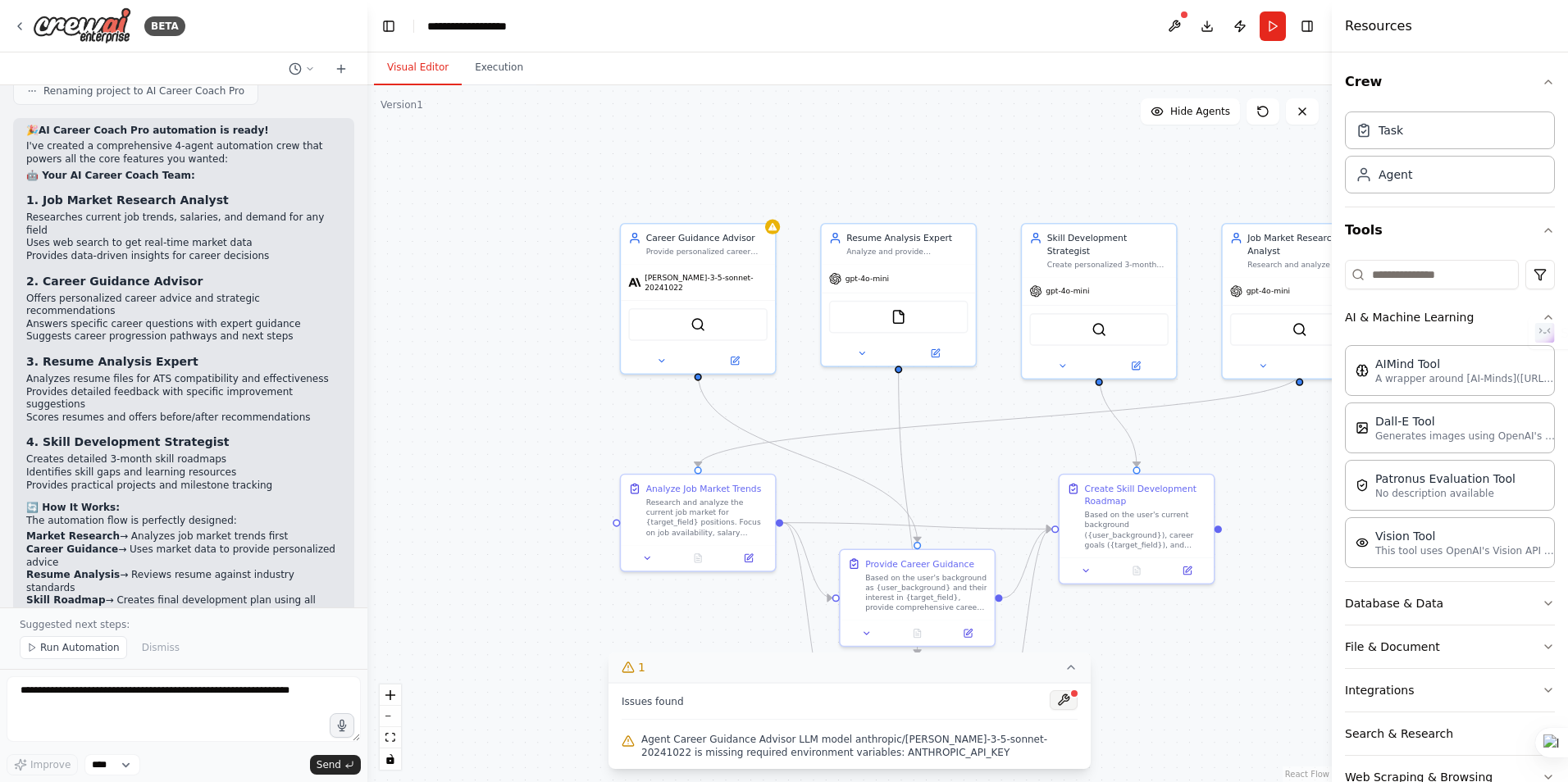
click at [1068, 699] on button at bounding box center [1063, 700] width 28 height 20
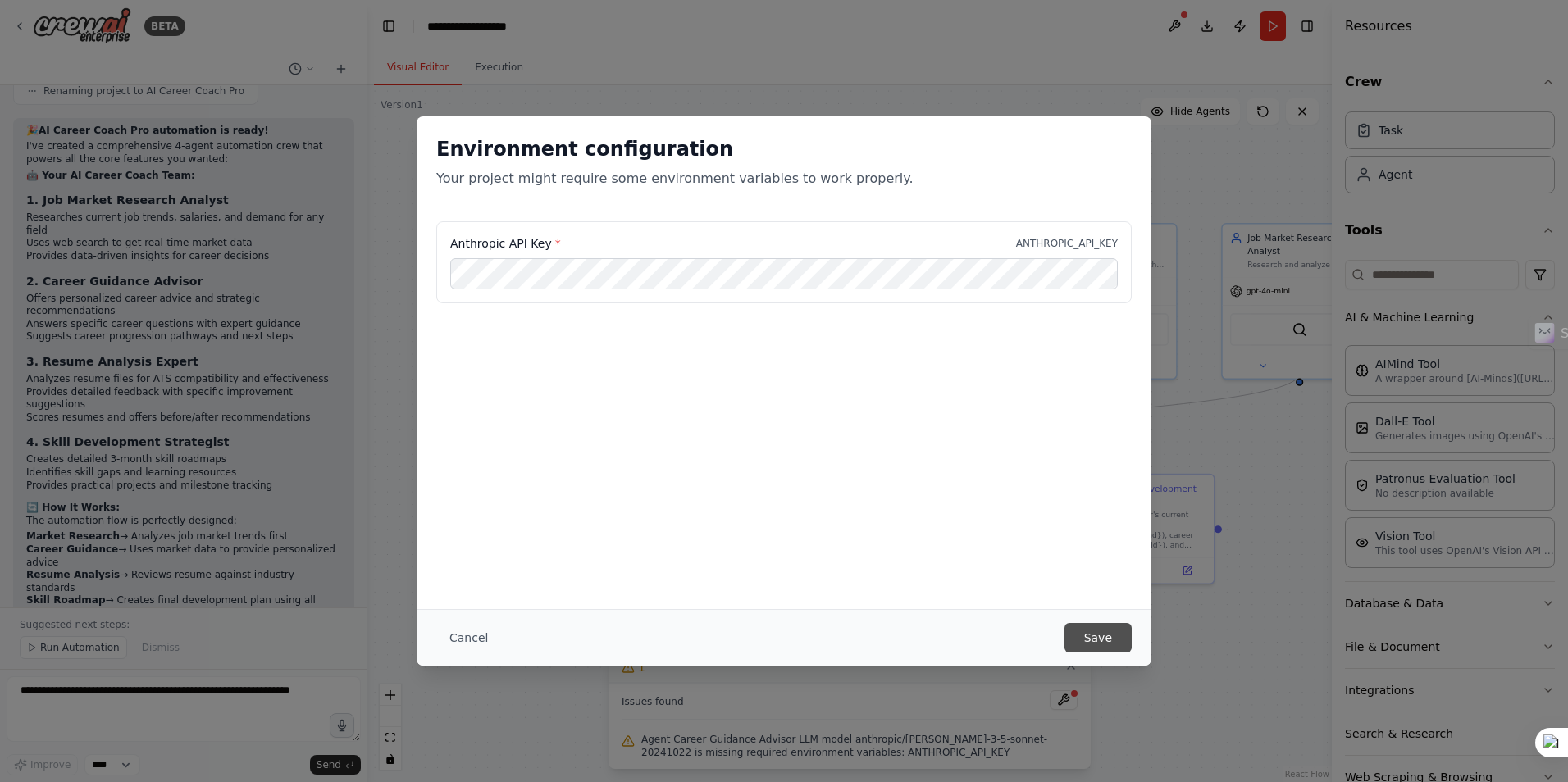
click at [1083, 637] on button "Save" at bounding box center [1098, 637] width 68 height 29
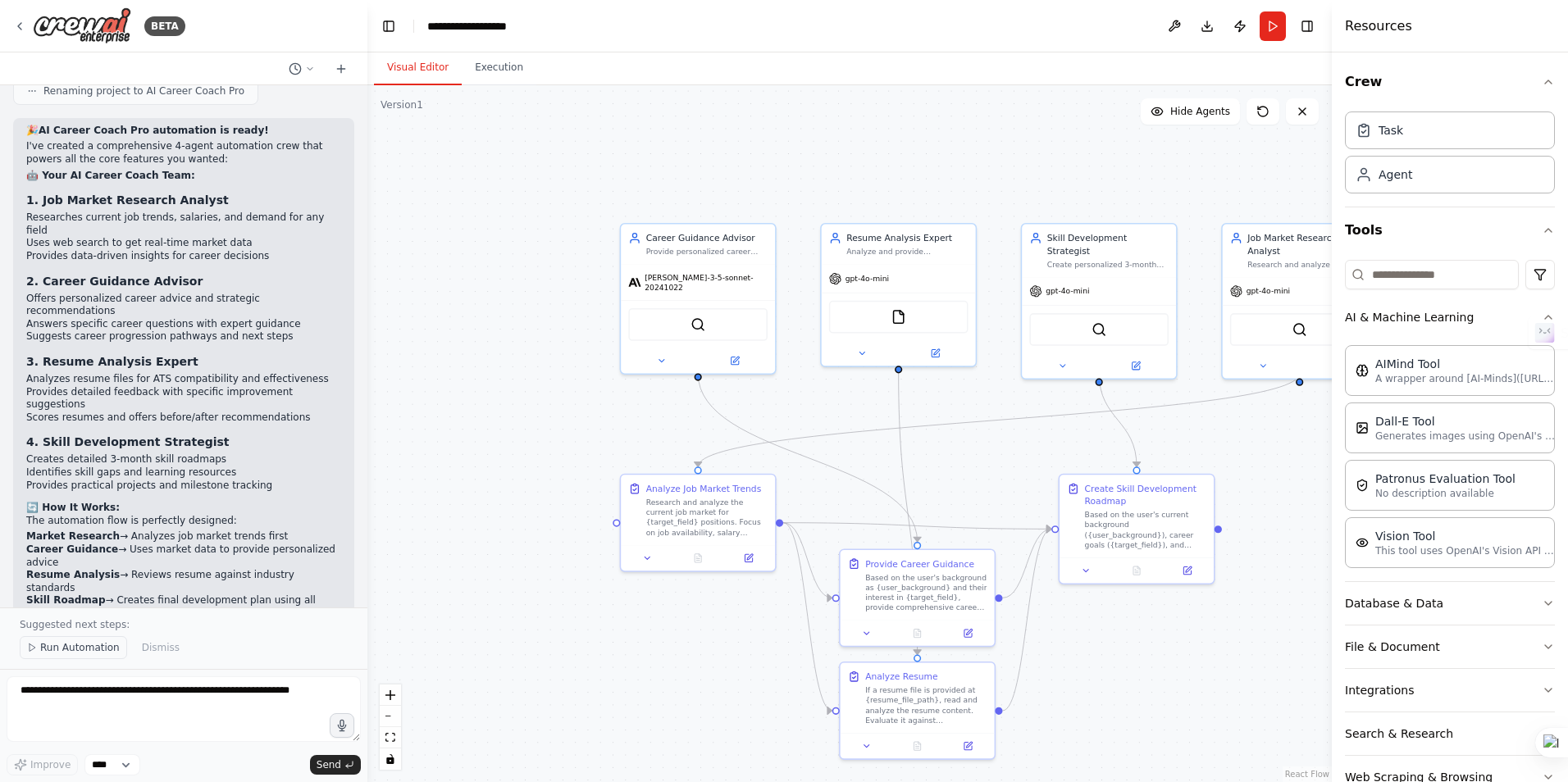
click at [38, 645] on button "Run Automation" at bounding box center [73, 648] width 108 height 23
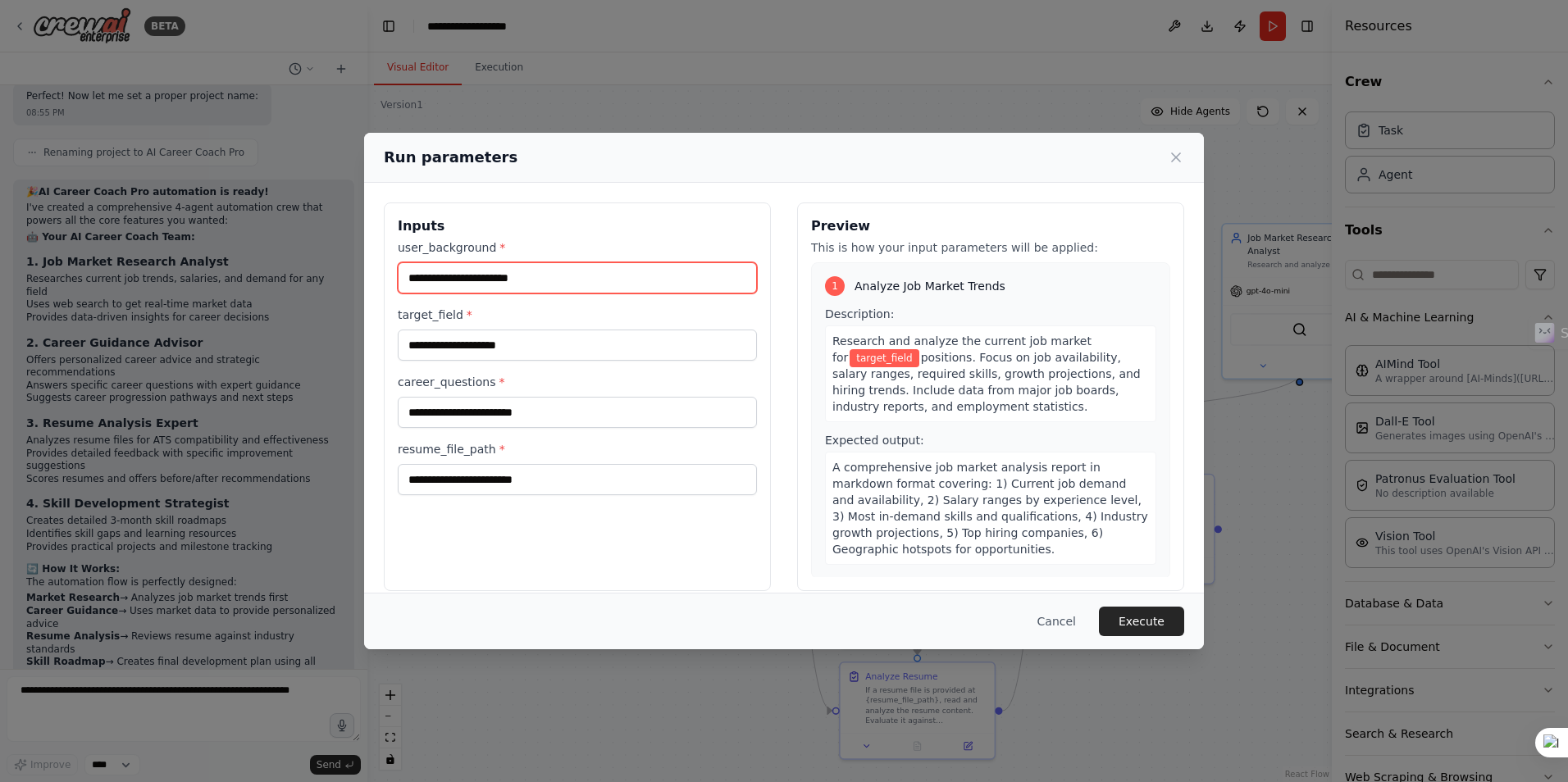
click at [588, 278] on input "user_background *" at bounding box center [577, 278] width 359 height 31
type input "***"
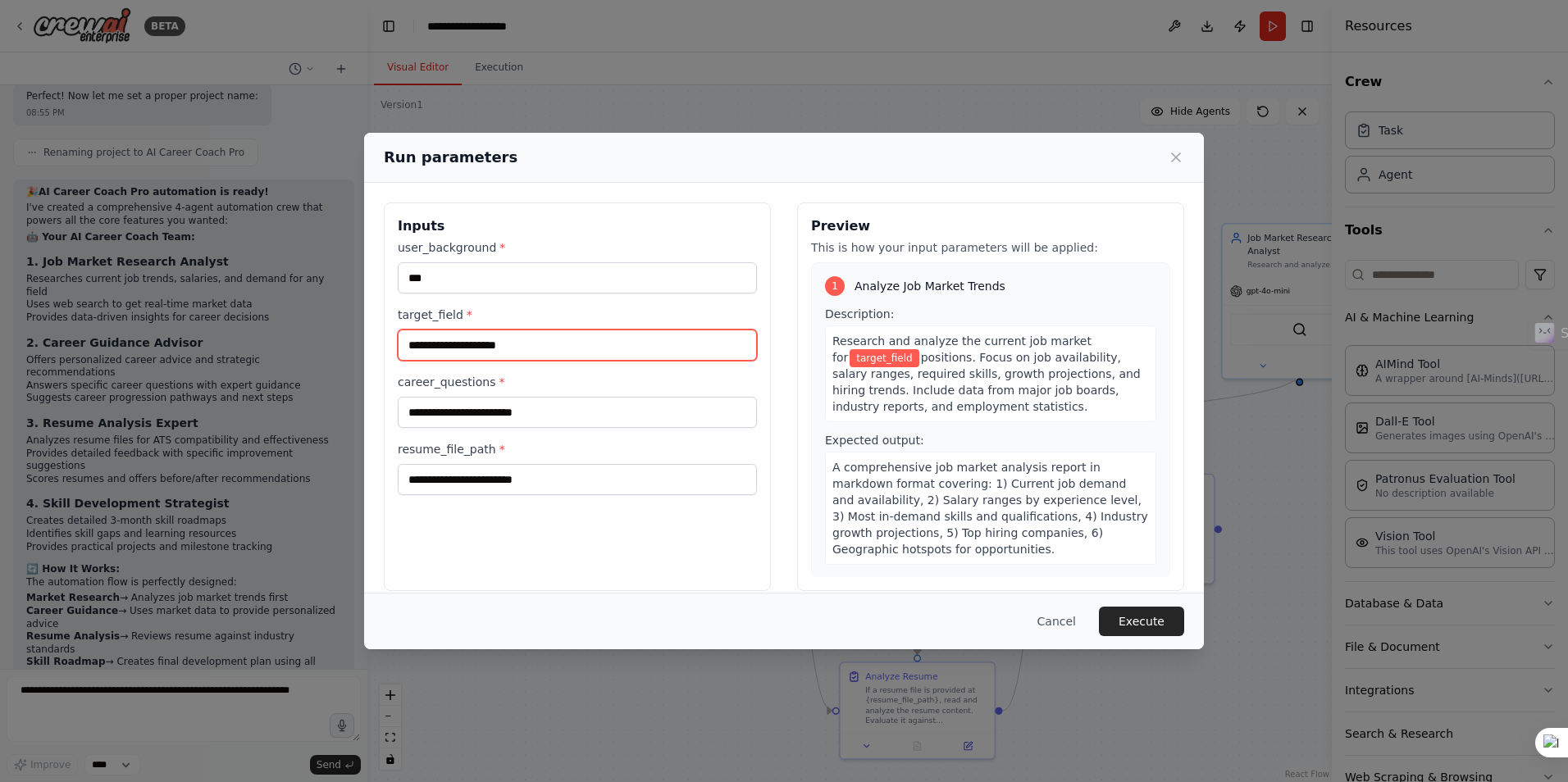
click at [535, 346] on input "target_field *" at bounding box center [577, 344] width 359 height 31
type input "*"
type input "****"
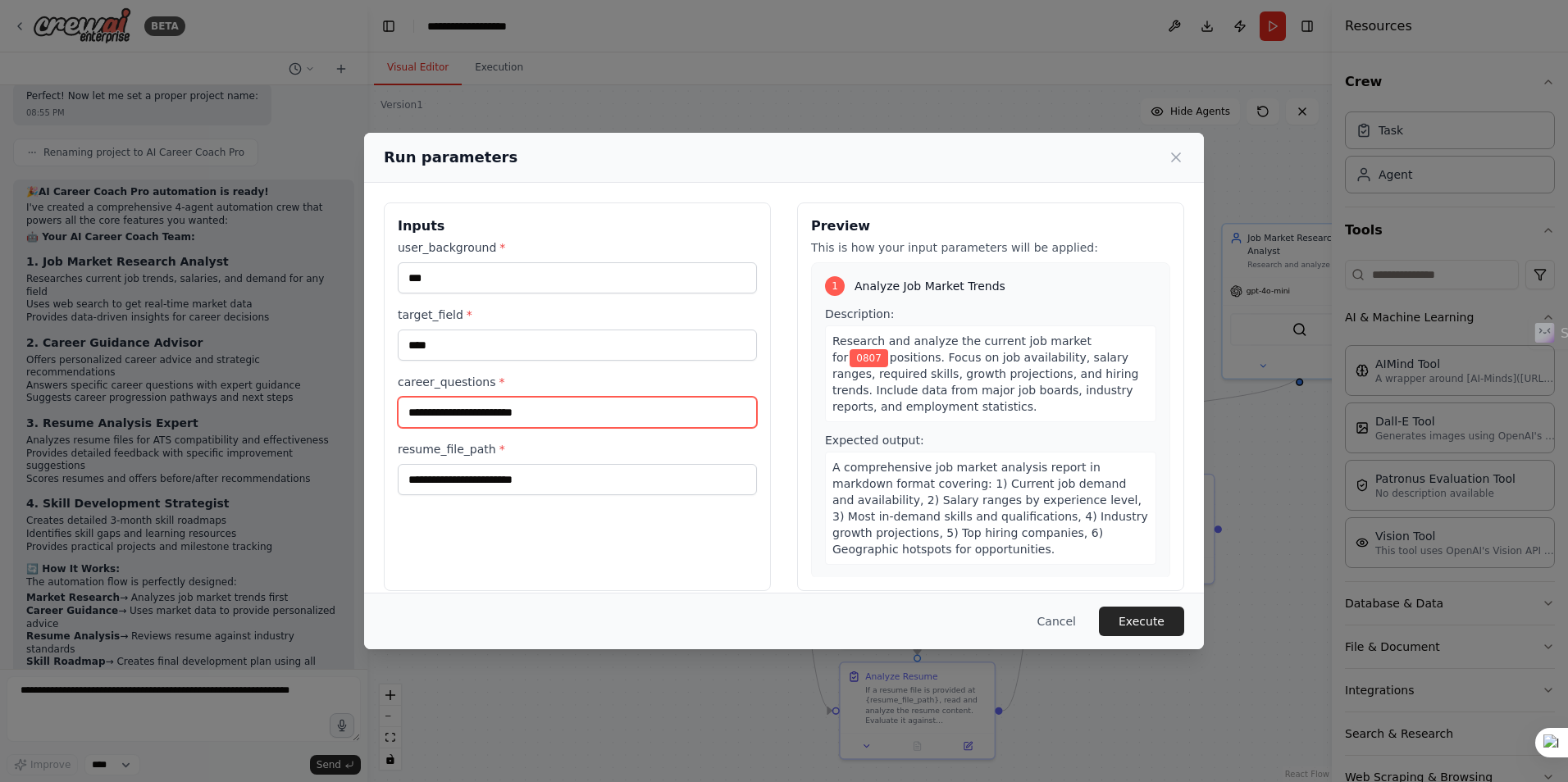
click at [518, 405] on input "career_questions *" at bounding box center [577, 412] width 359 height 31
type input "**********"
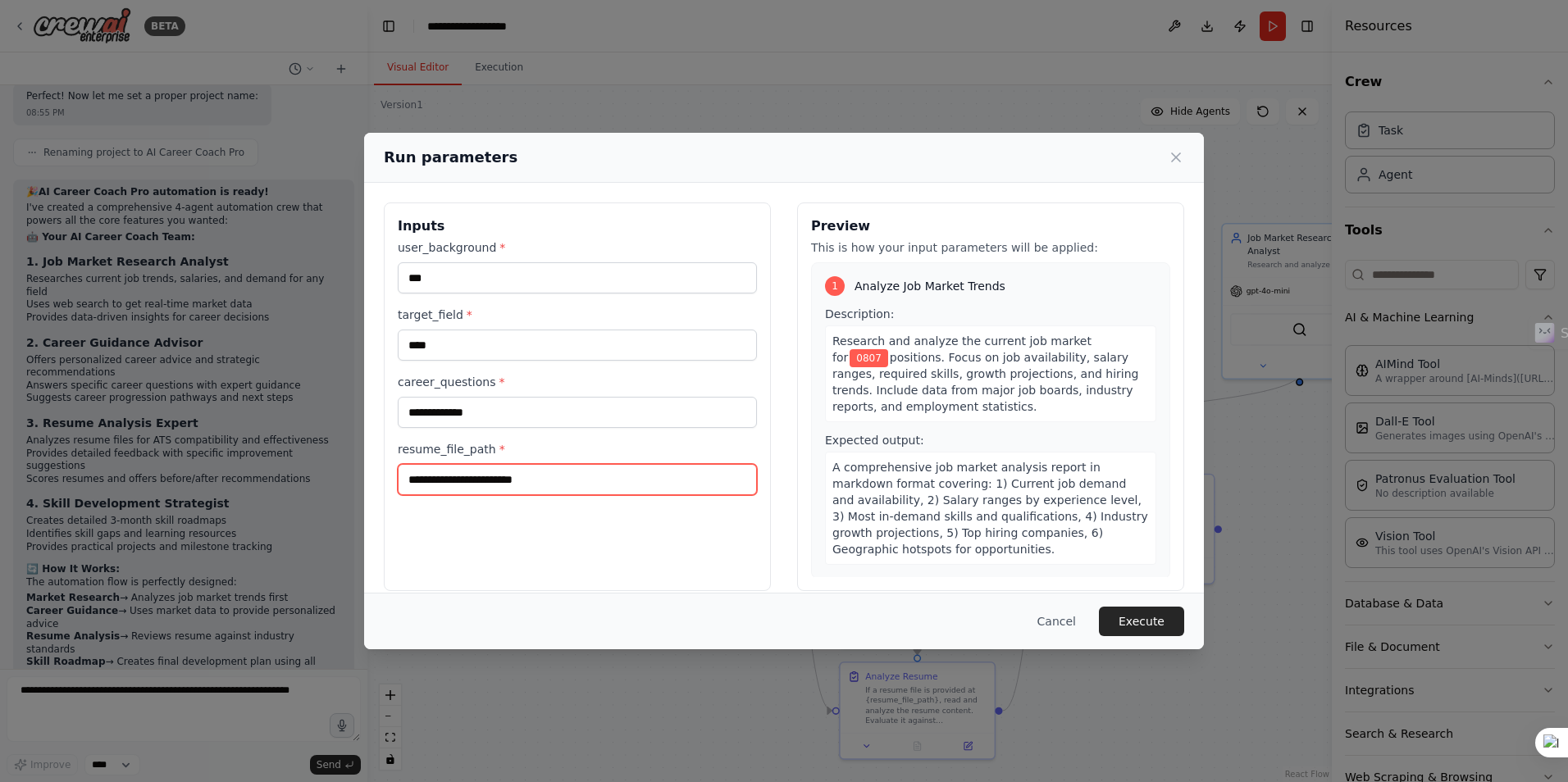
click at [523, 469] on input "resume_file_path *" at bounding box center [577, 479] width 359 height 31
type input "**********"
click at [1153, 620] on button "Execute" at bounding box center [1141, 620] width 85 height 29
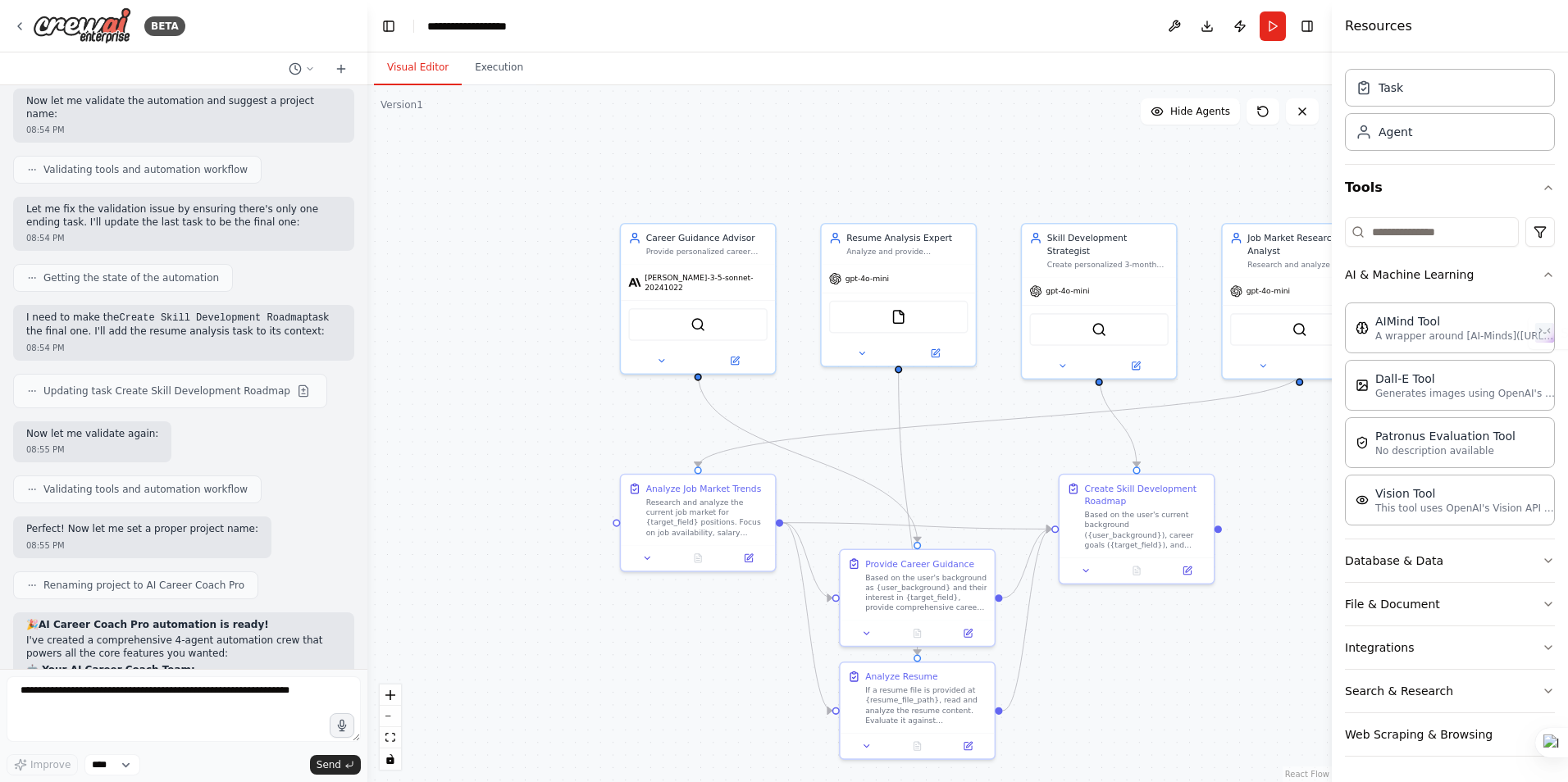
scroll to position [2193, 0]
click at [294, 379] on button at bounding box center [304, 389] width 20 height 20
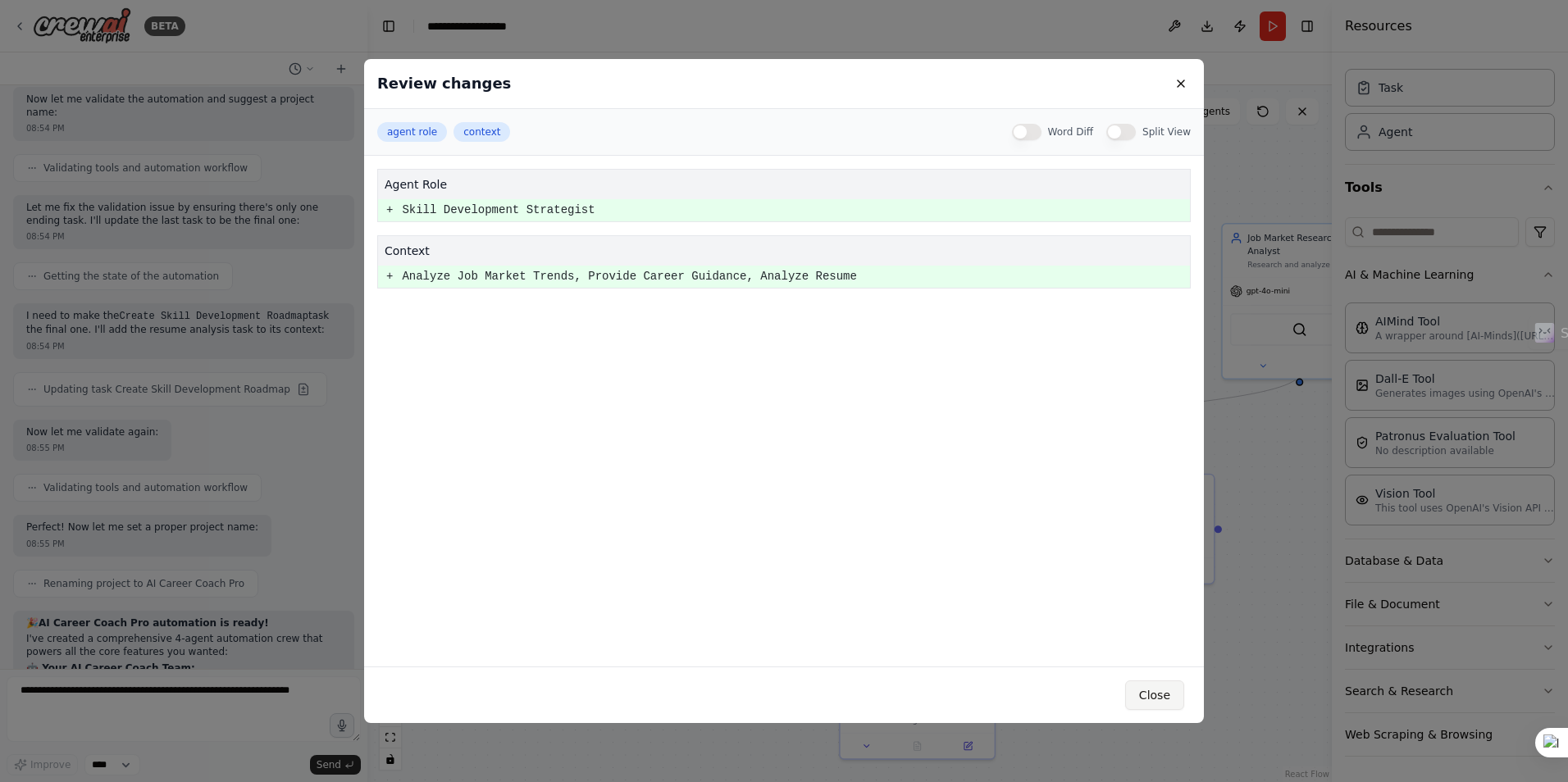
click at [1158, 692] on button "Close" at bounding box center [1154, 694] width 59 height 29
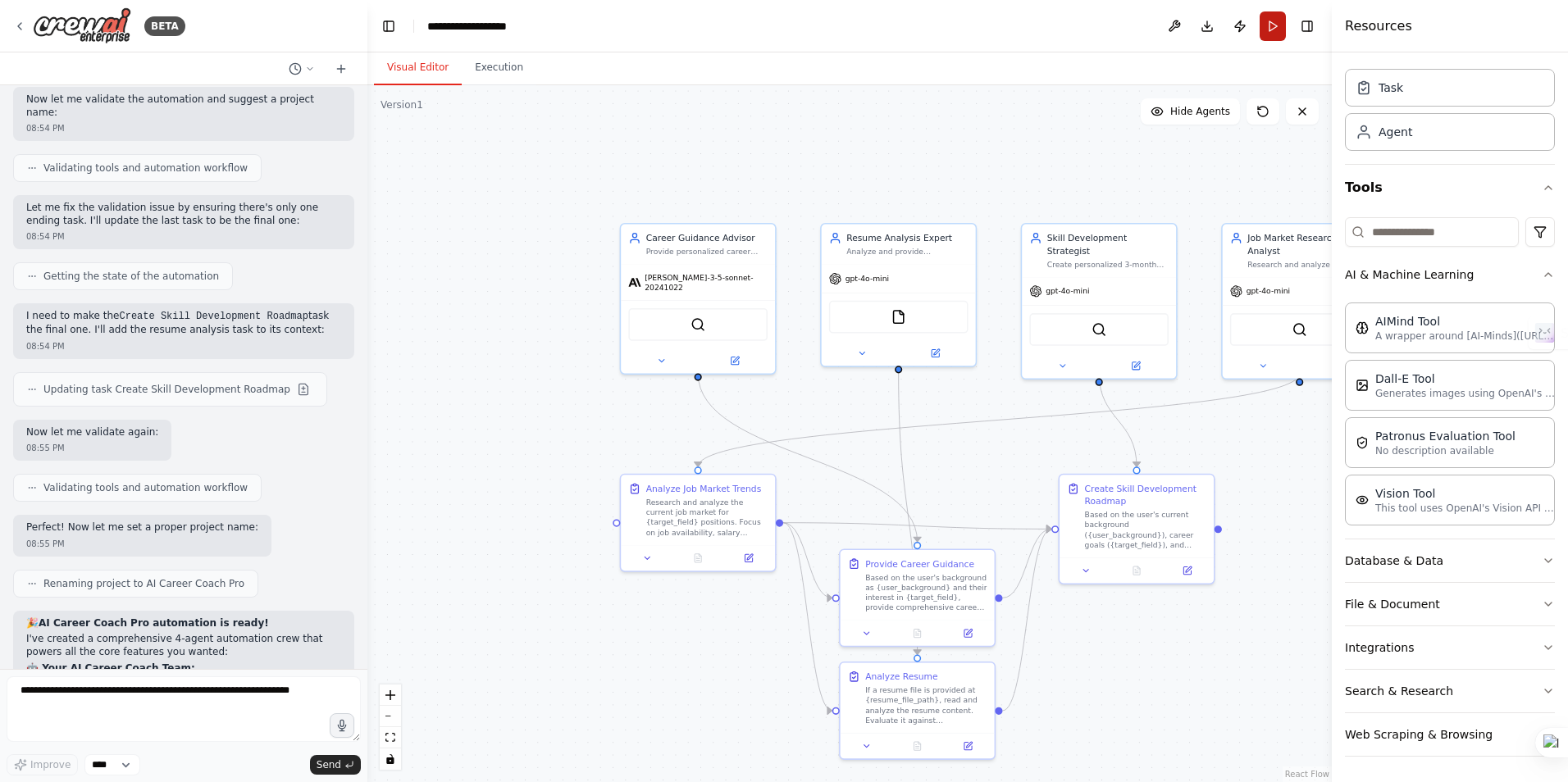
click at [1270, 31] on button "Run" at bounding box center [1272, 26] width 26 height 29
click at [1271, 24] on header "**********" at bounding box center [849, 26] width 964 height 53
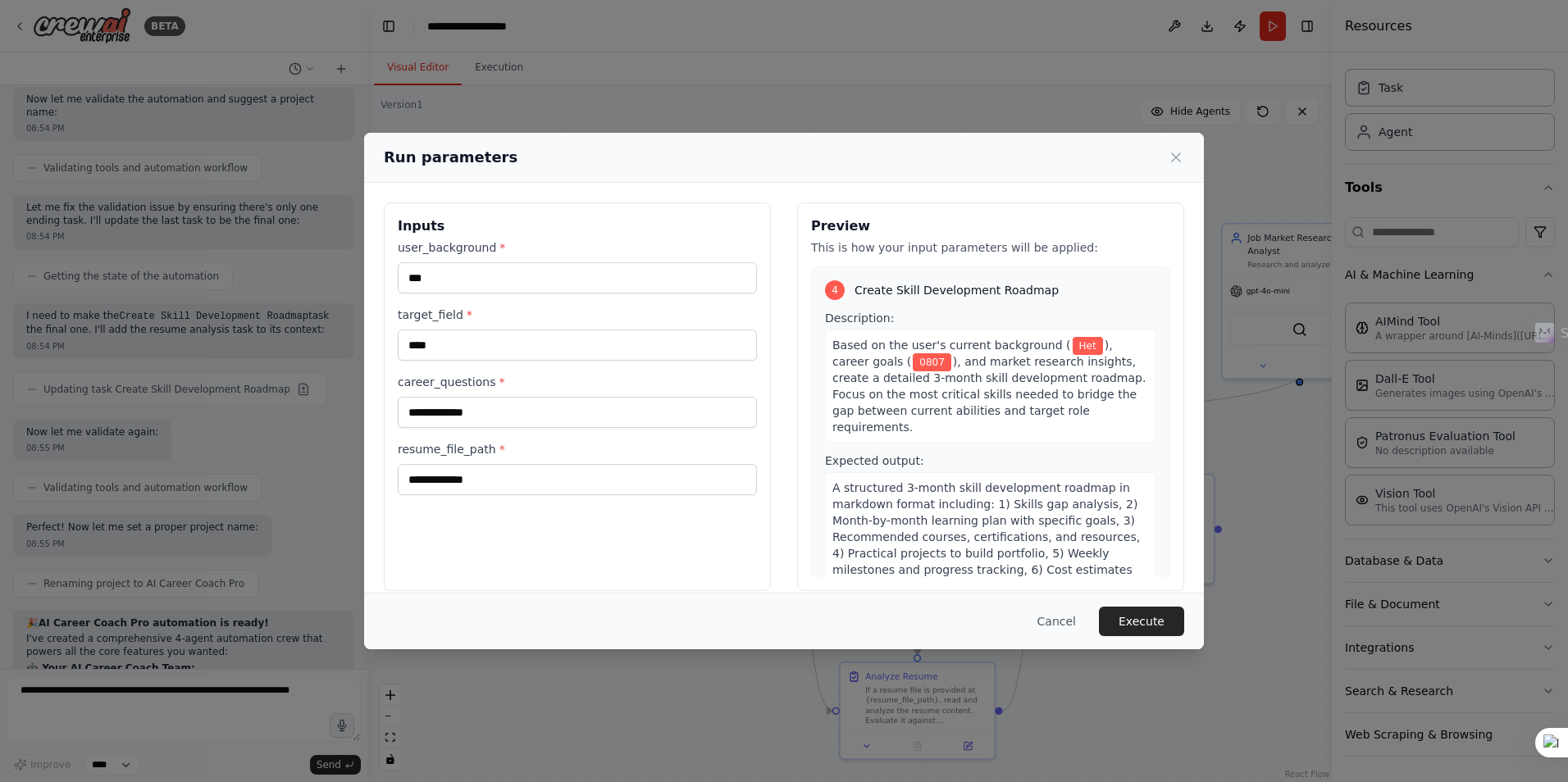
scroll to position [1040, 0]
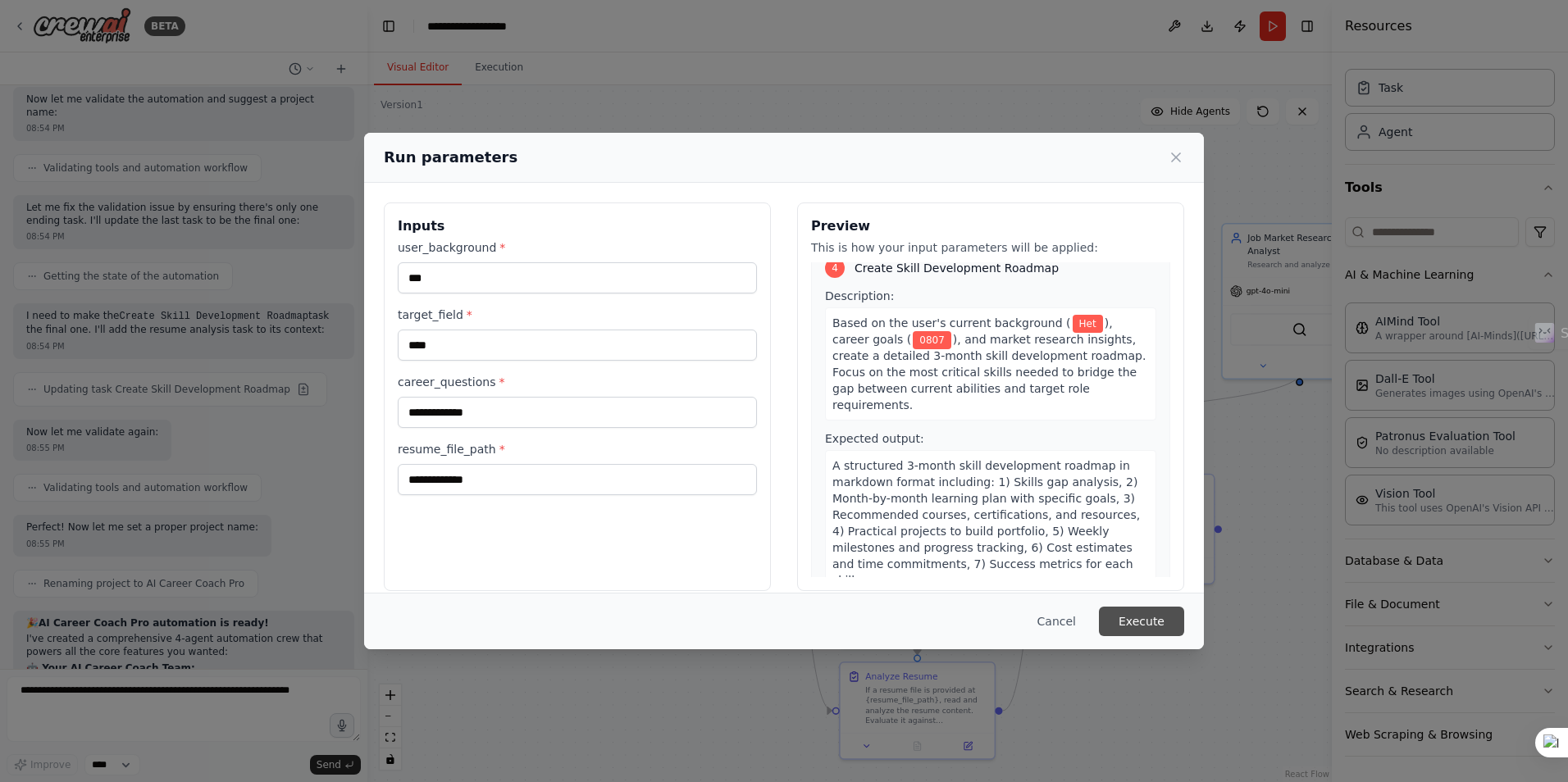
click at [1129, 620] on button "Execute" at bounding box center [1141, 620] width 85 height 29
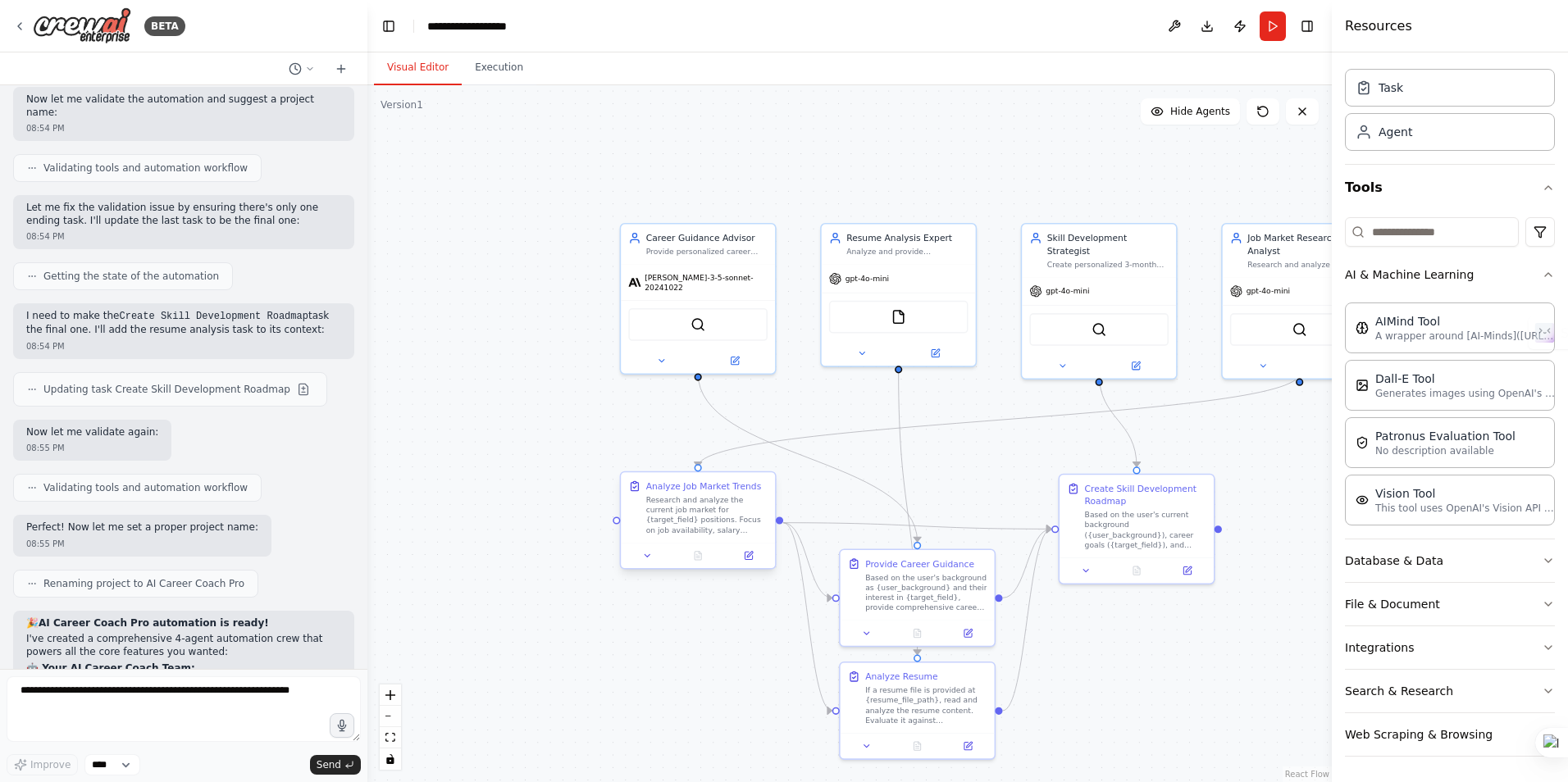
click at [721, 493] on div "Analyze Job Market Trends Research and analyze the current job market for {targ…" at bounding box center [706, 507] width 121 height 55
click at [1189, 110] on span "Hide Agents" at bounding box center [1200, 112] width 60 height 13
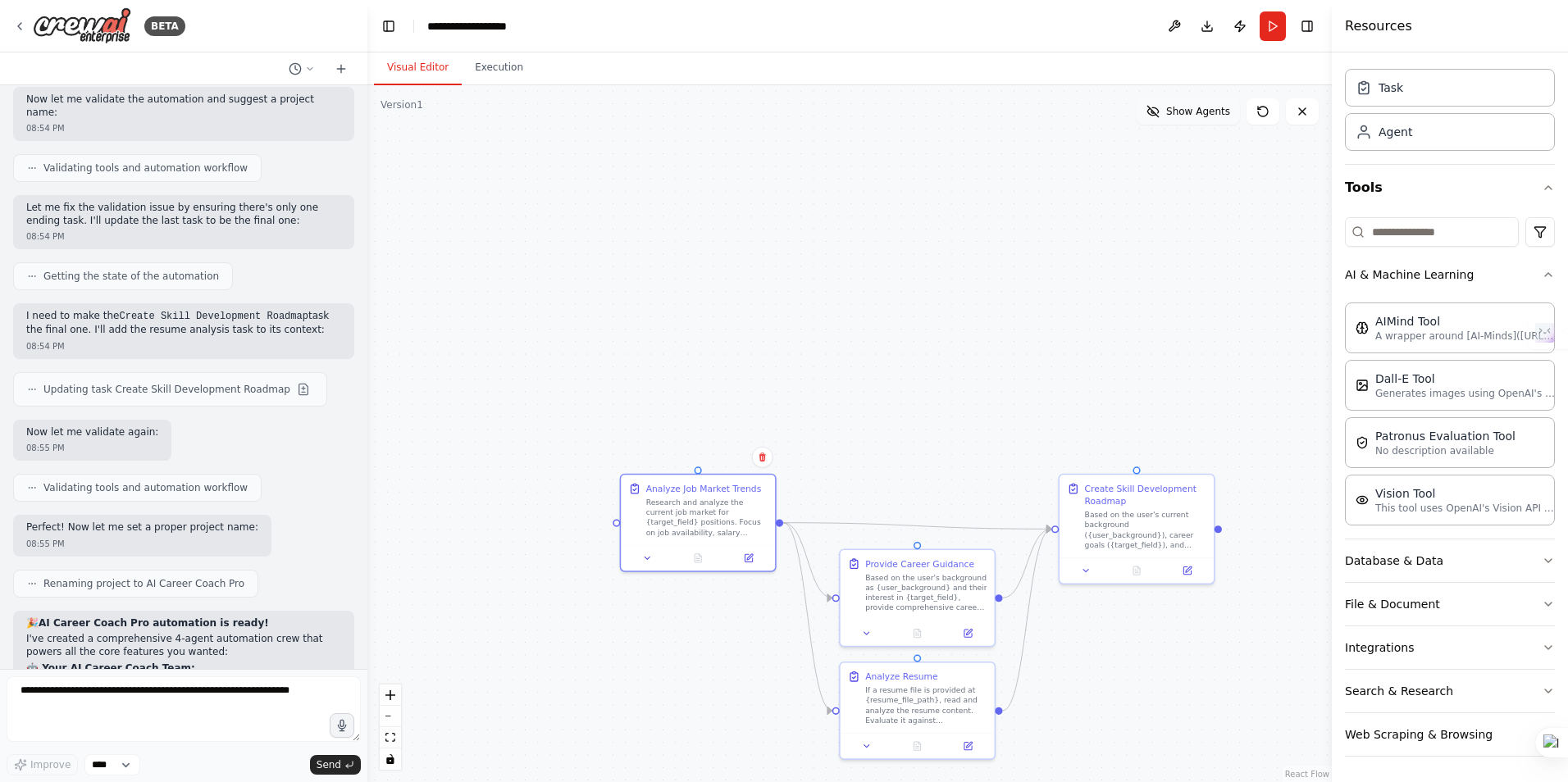
click at [1189, 110] on span "Show Agents" at bounding box center [1198, 112] width 64 height 13
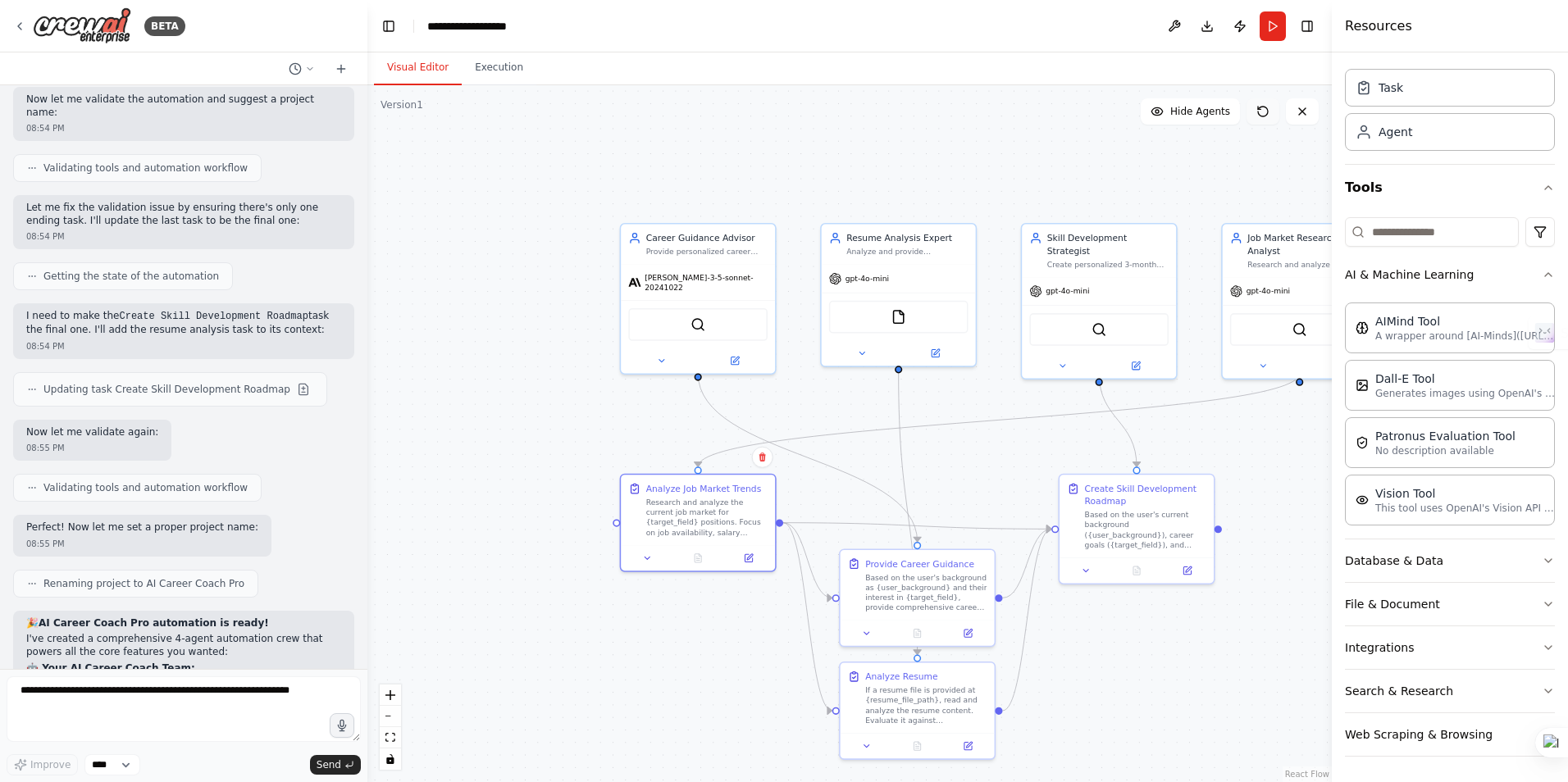
click at [1263, 110] on icon at bounding box center [1263, 112] width 13 height 13
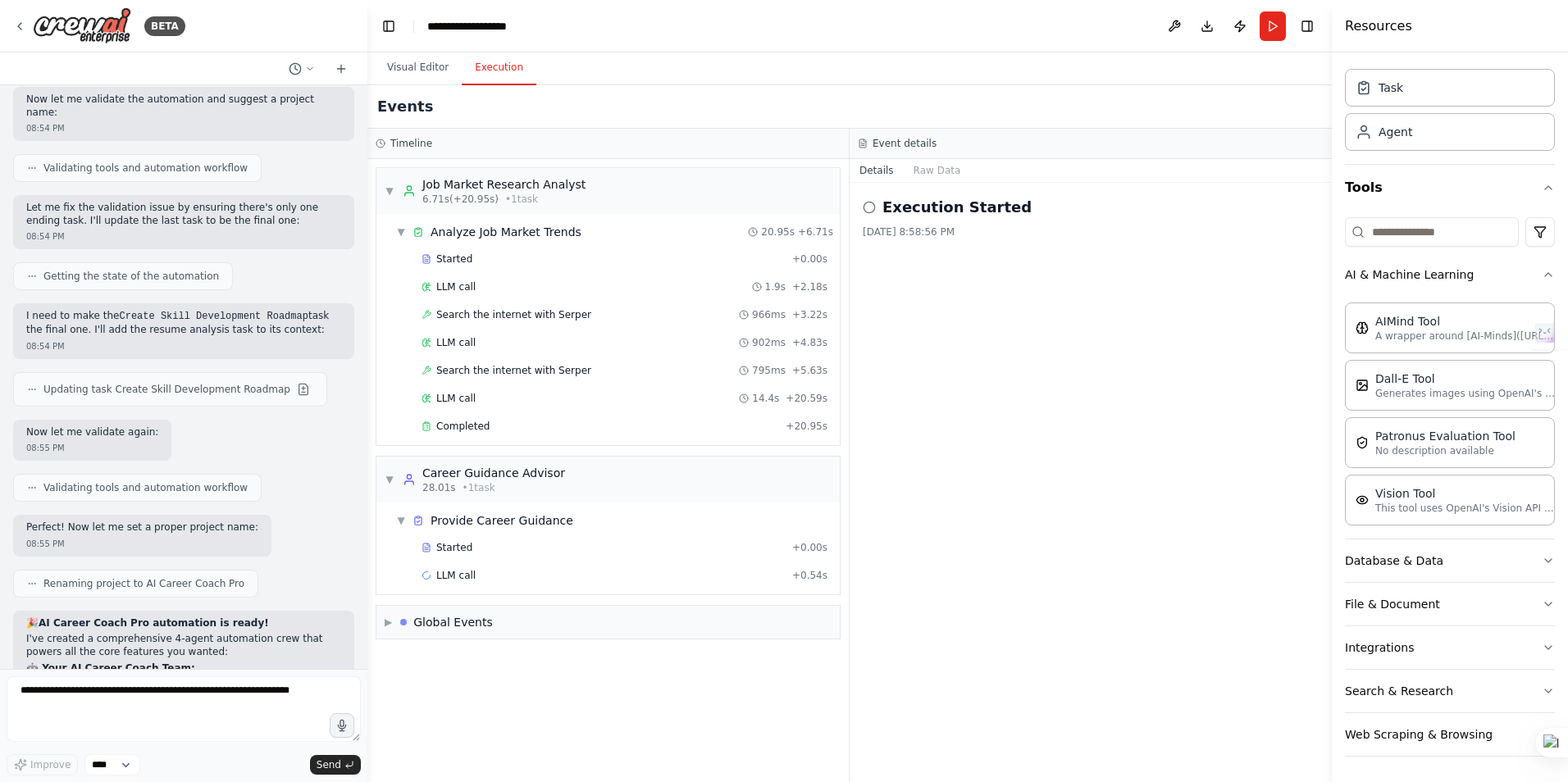
click at [487, 68] on button "Execution" at bounding box center [498, 68] width 74 height 34
click at [867, 208] on icon at bounding box center [869, 208] width 13 height 13
drag, startPoint x: 867, startPoint y: 208, endPoint x: 975, endPoint y: 423, distance: 240.6
click at [975, 423] on div "Execution Started [DATE] 8:58:56 PM" at bounding box center [1090, 482] width 482 height 599
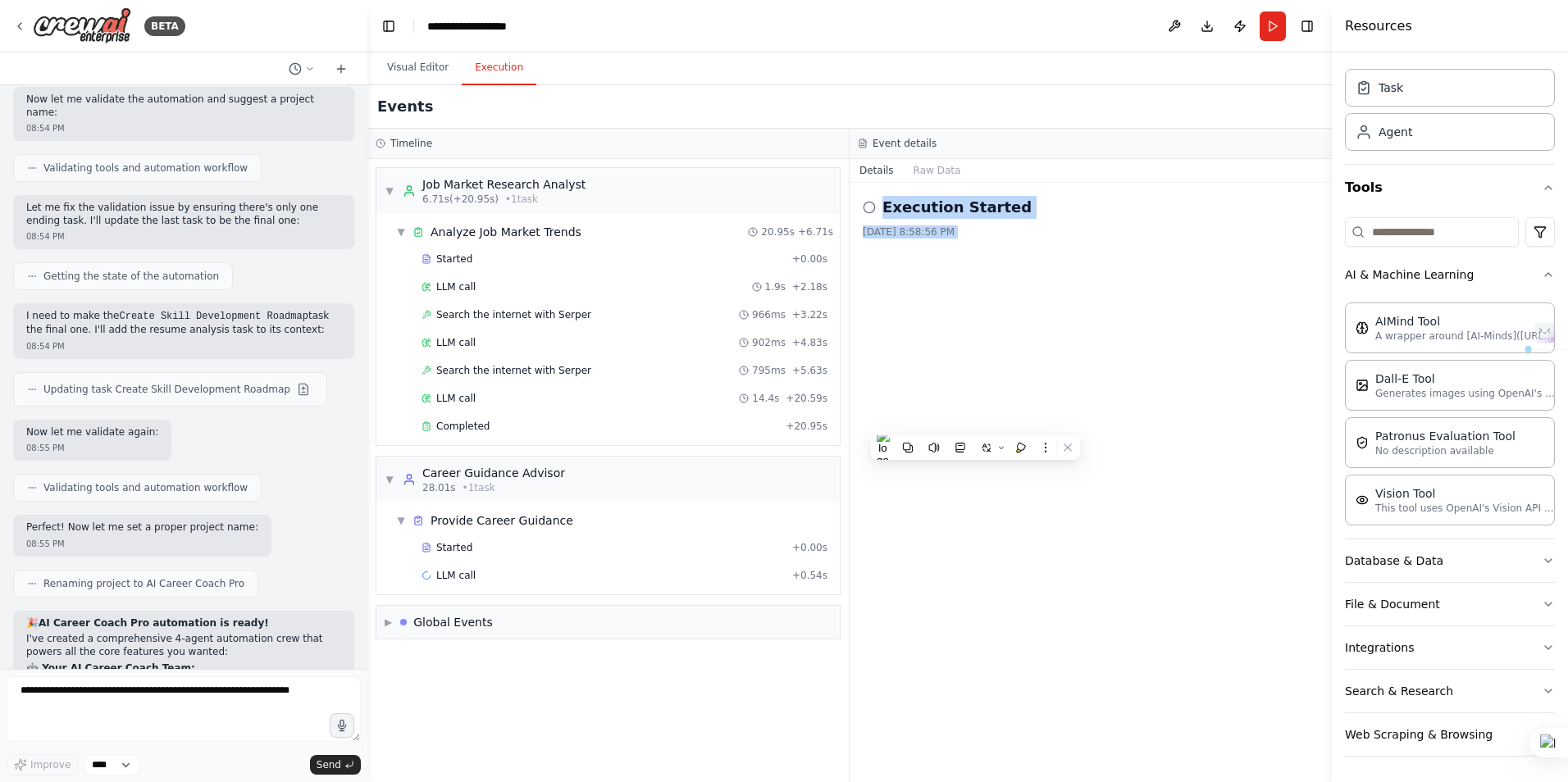
click at [975, 423] on div "Execution Started [DATE] 8:58:56 PM" at bounding box center [1090, 482] width 482 height 599
click at [458, 574] on span "LLM call" at bounding box center [455, 575] width 39 height 13
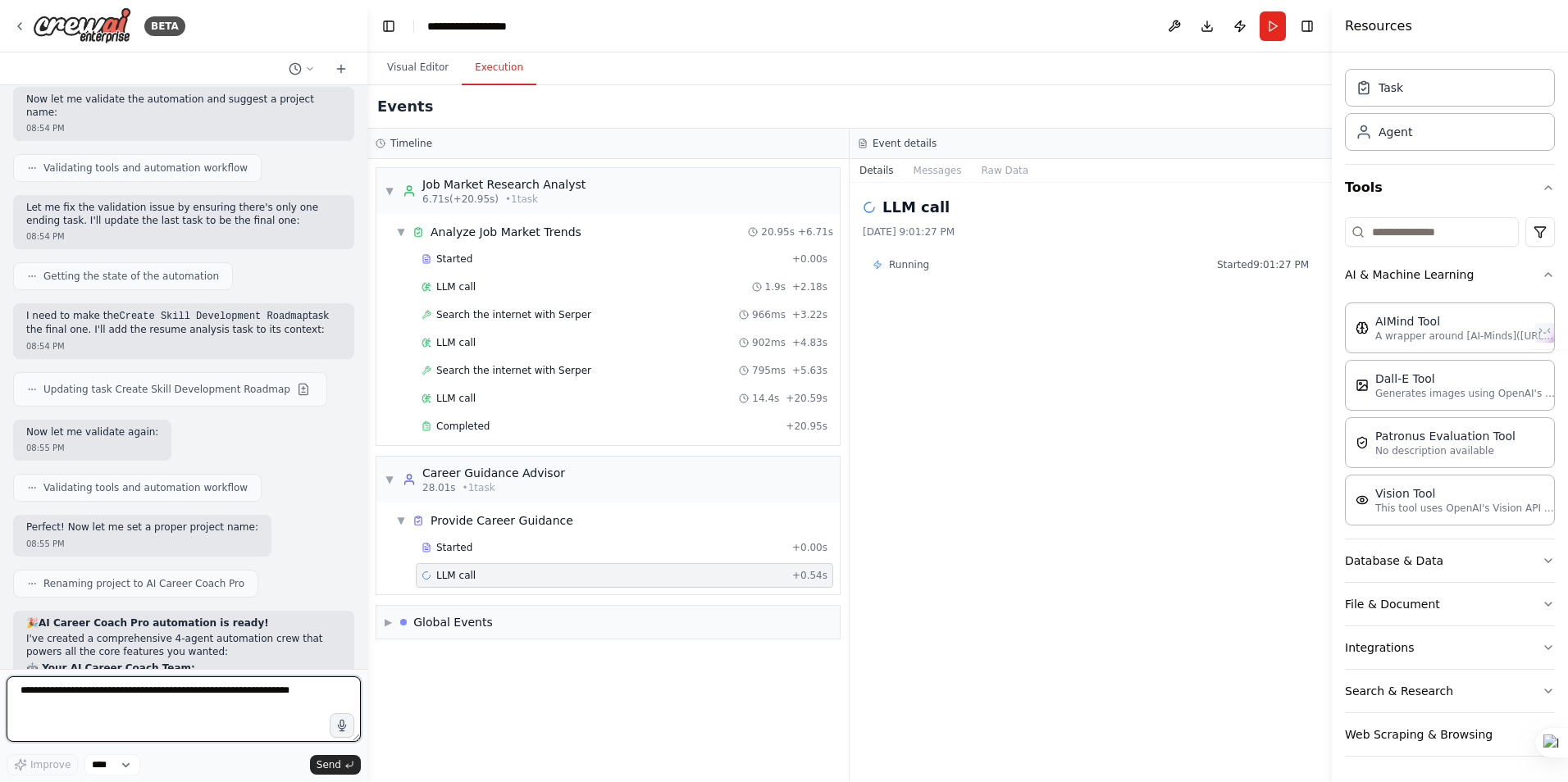
click at [223, 693] on textarea at bounding box center [183, 709] width 354 height 66
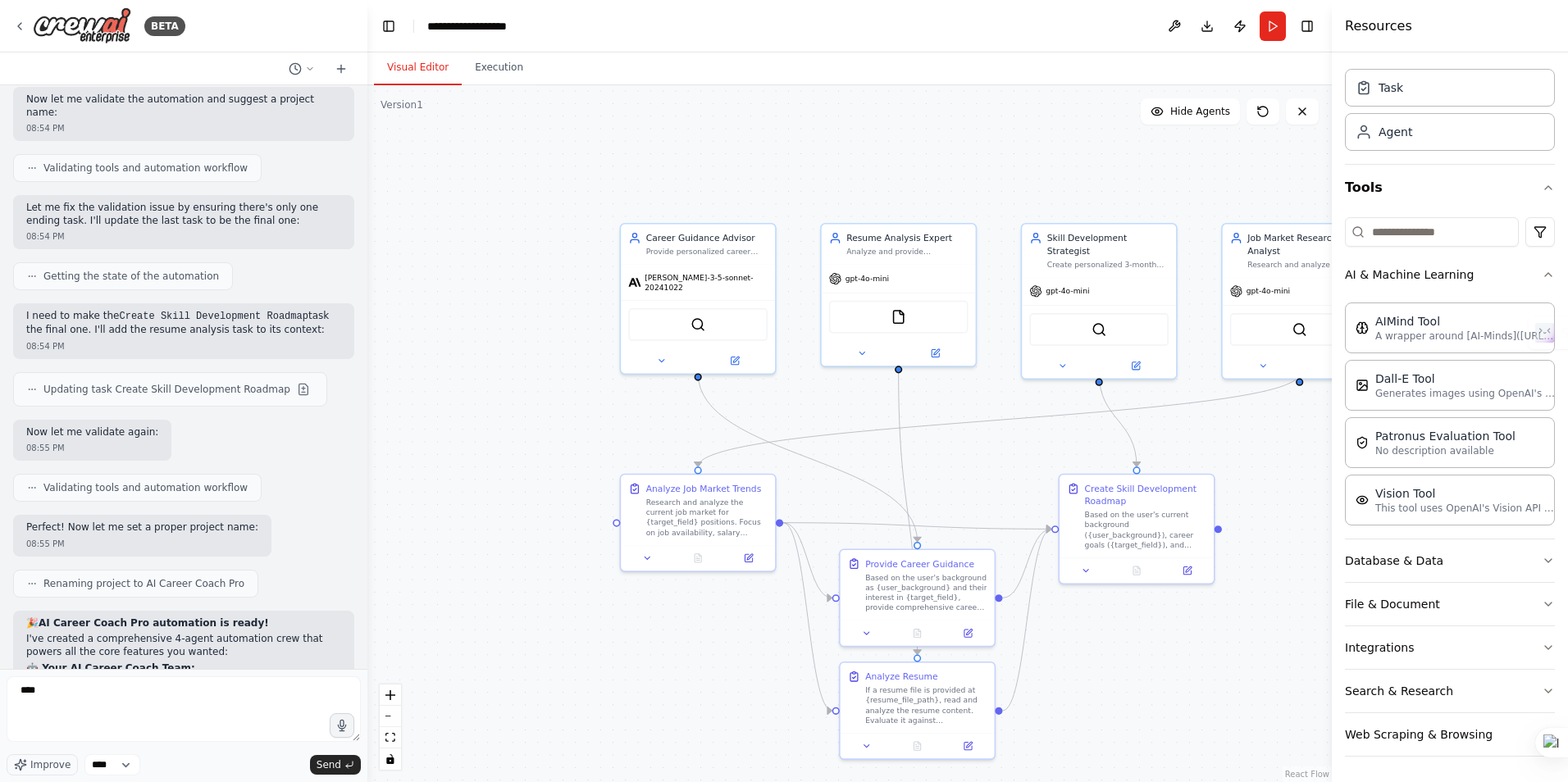
click at [412, 66] on button "Visual Editor" at bounding box center [417, 68] width 88 height 34
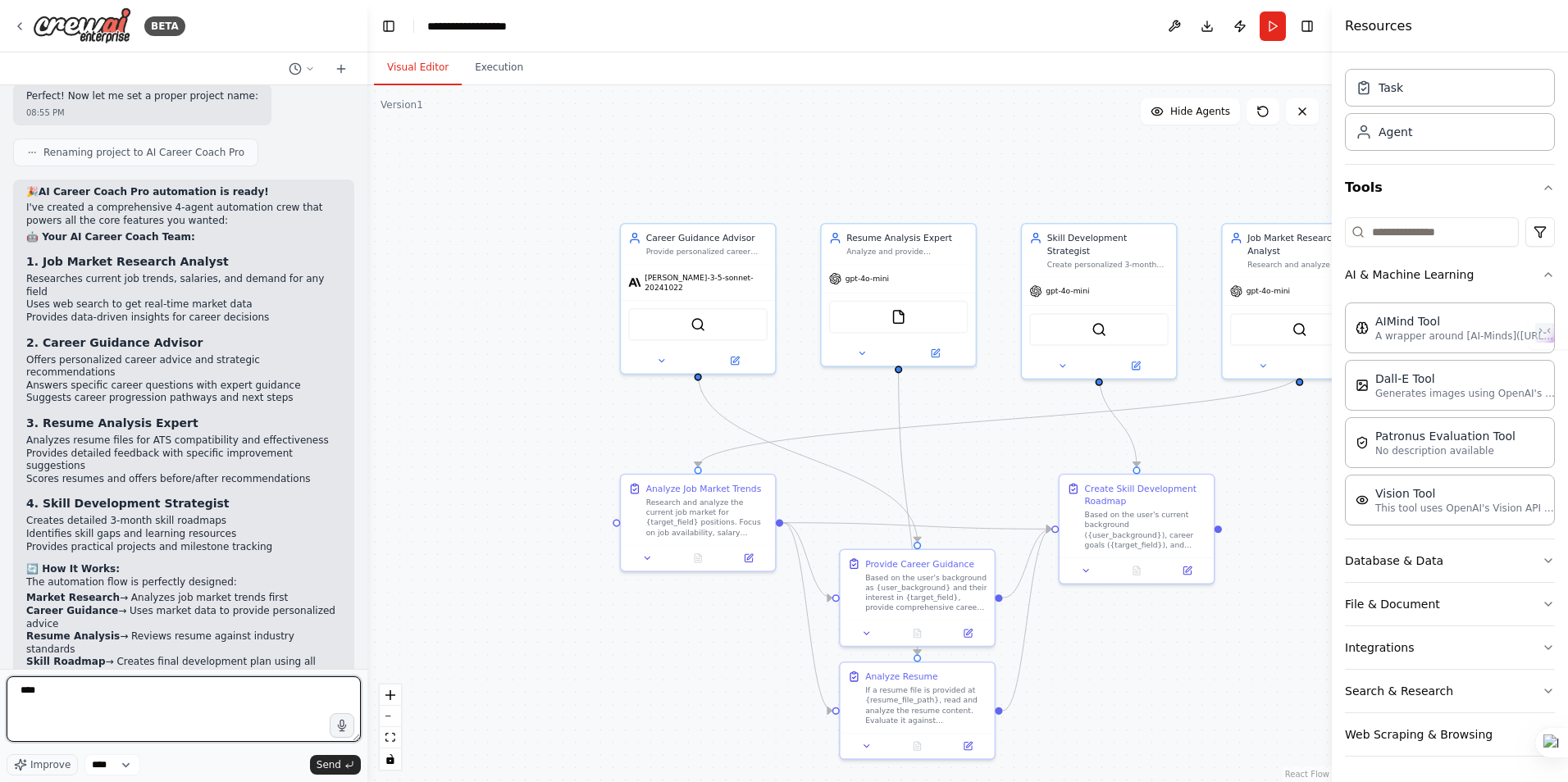
click at [169, 681] on textarea "***" at bounding box center [183, 709] width 354 height 66
type textarea "**********"
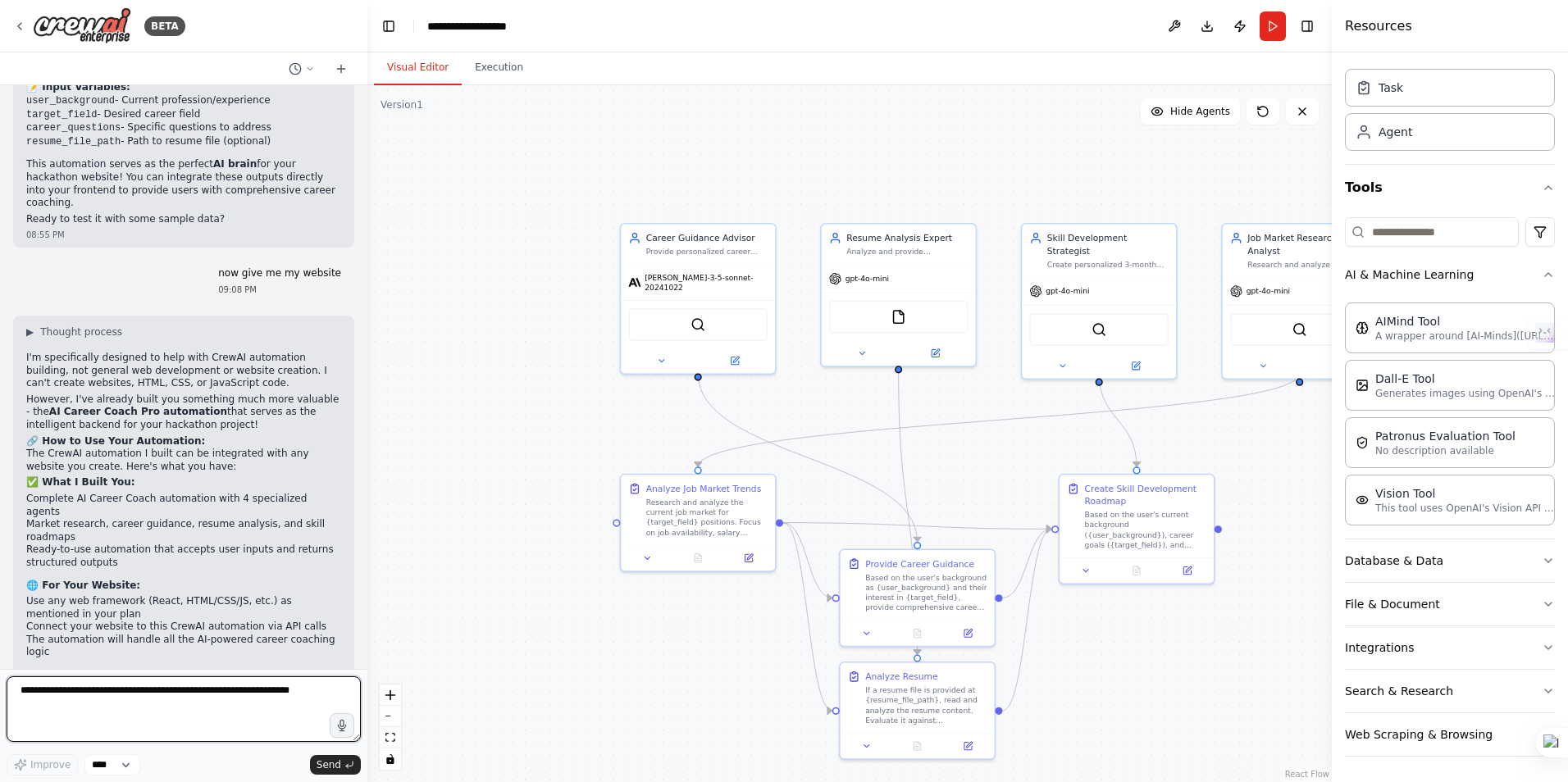
scroll to position [3236, 0]
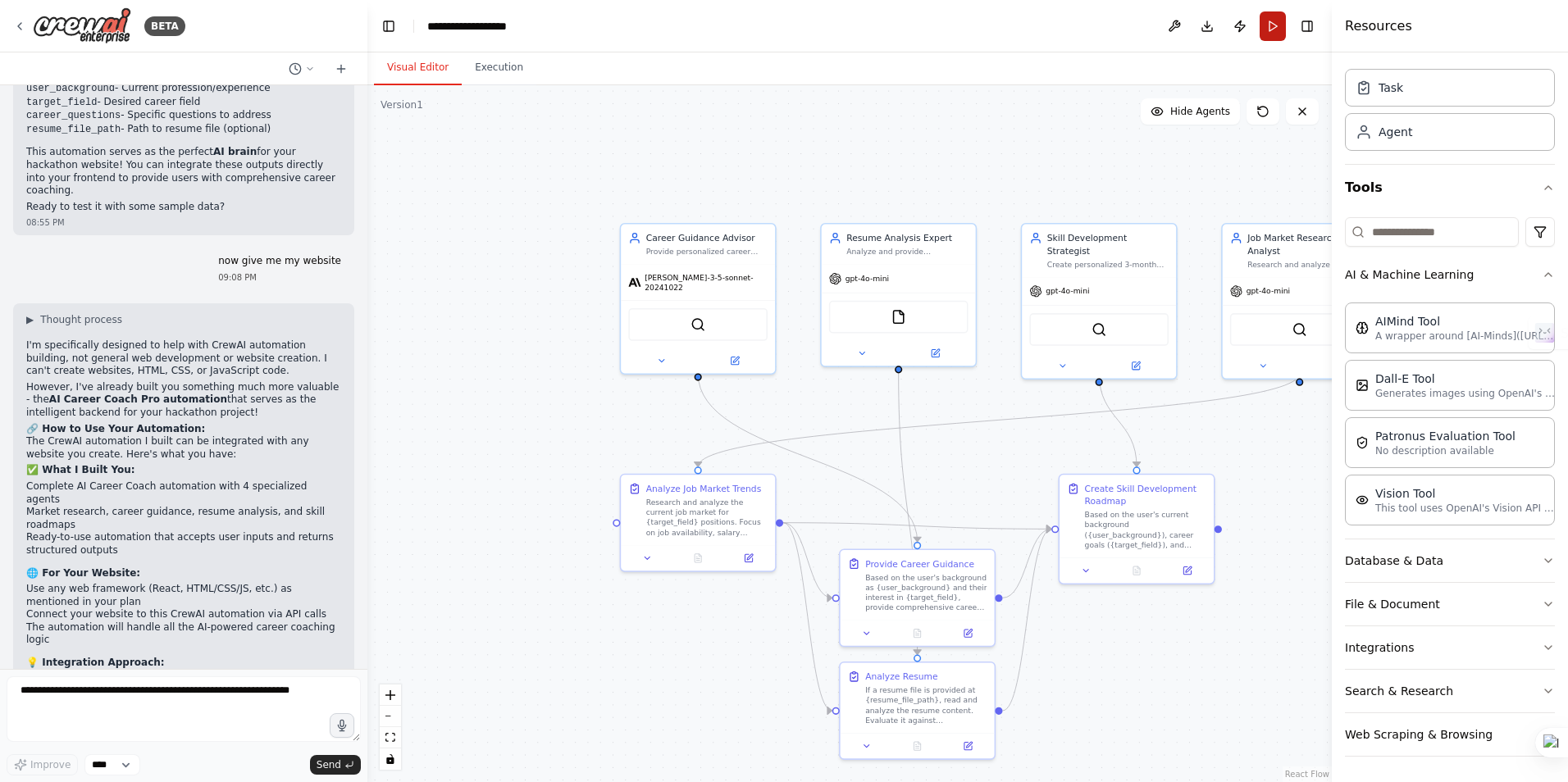
click at [1268, 26] on button "Run" at bounding box center [1272, 26] width 26 height 29
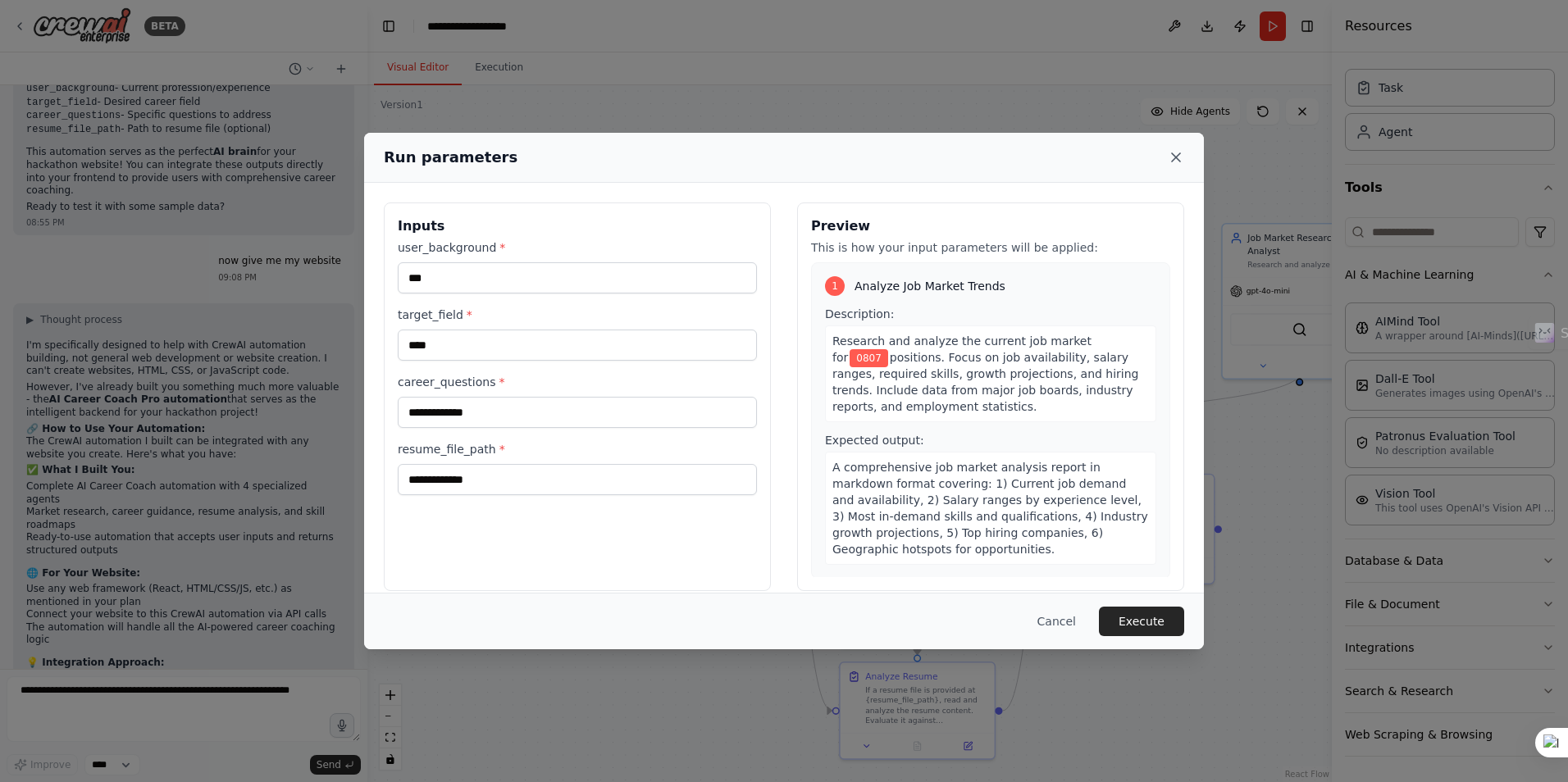
click at [1176, 158] on icon at bounding box center [1176, 158] width 8 height 8
